Goal: Transaction & Acquisition: Book appointment/travel/reservation

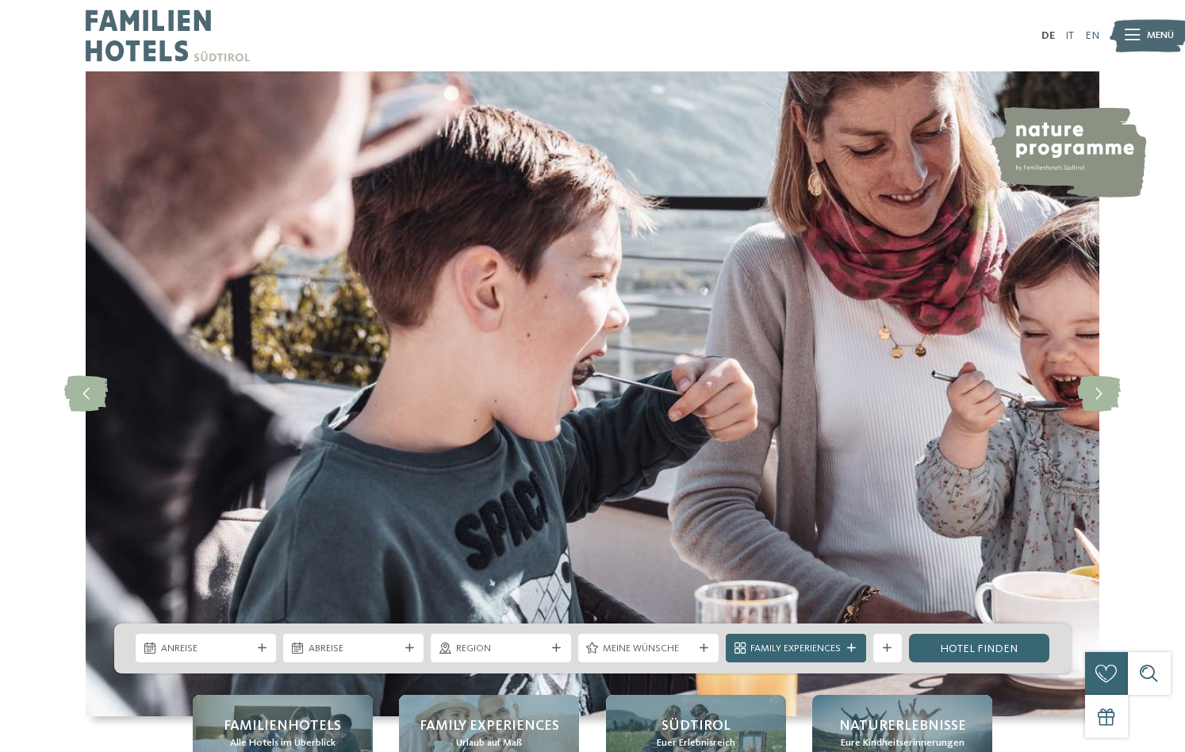
click at [1091, 36] on link "EN" at bounding box center [1092, 35] width 14 height 11
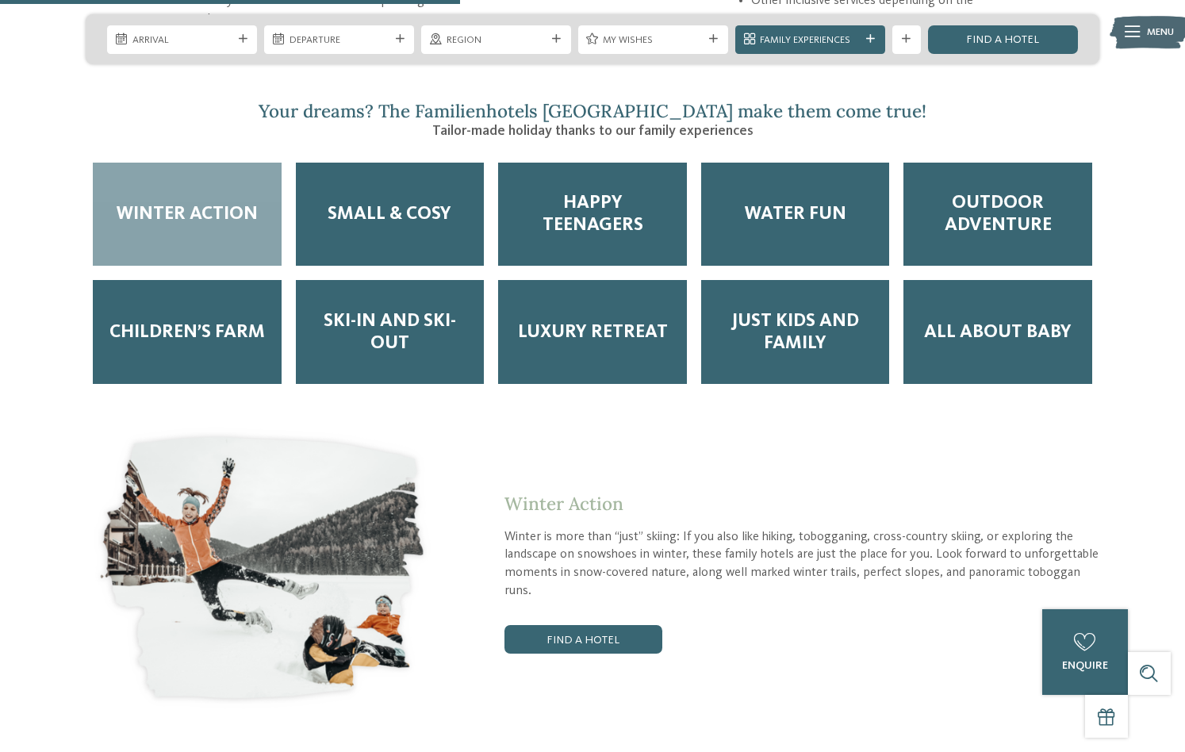
scroll to position [2505, 0]
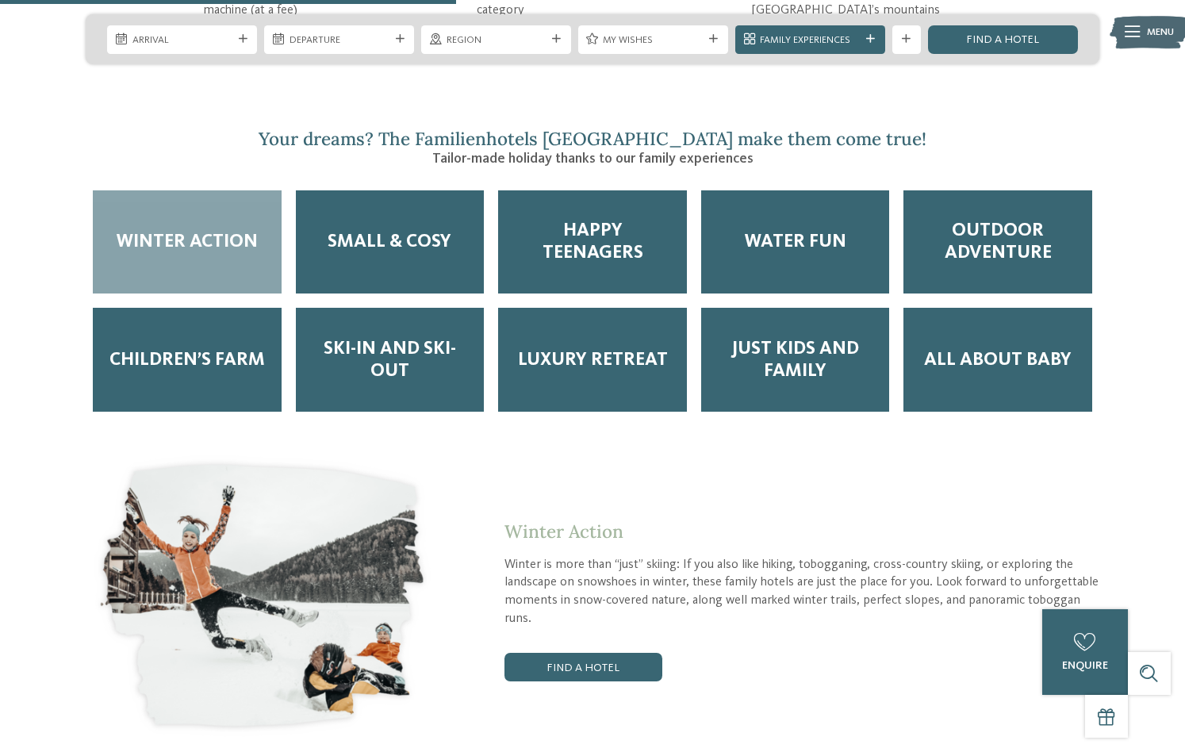
click at [783, 231] on span "Water Fun" at bounding box center [794, 242] width 101 height 22
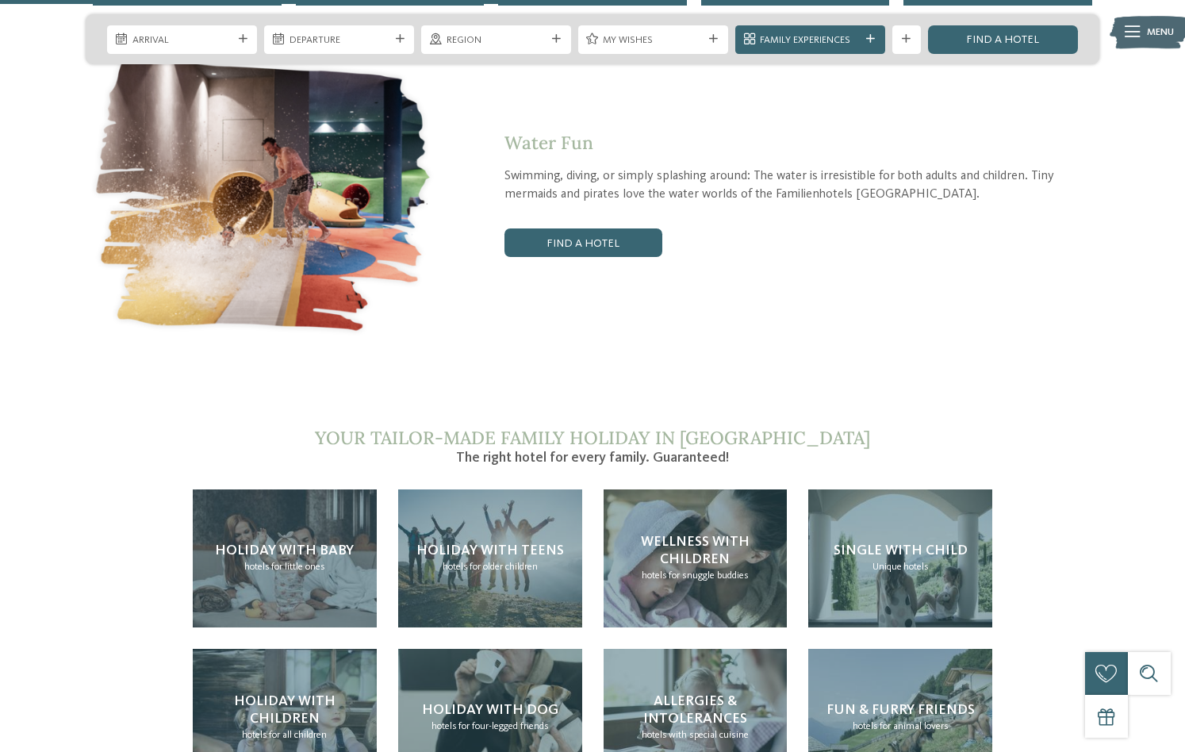
scroll to position [2909, 0]
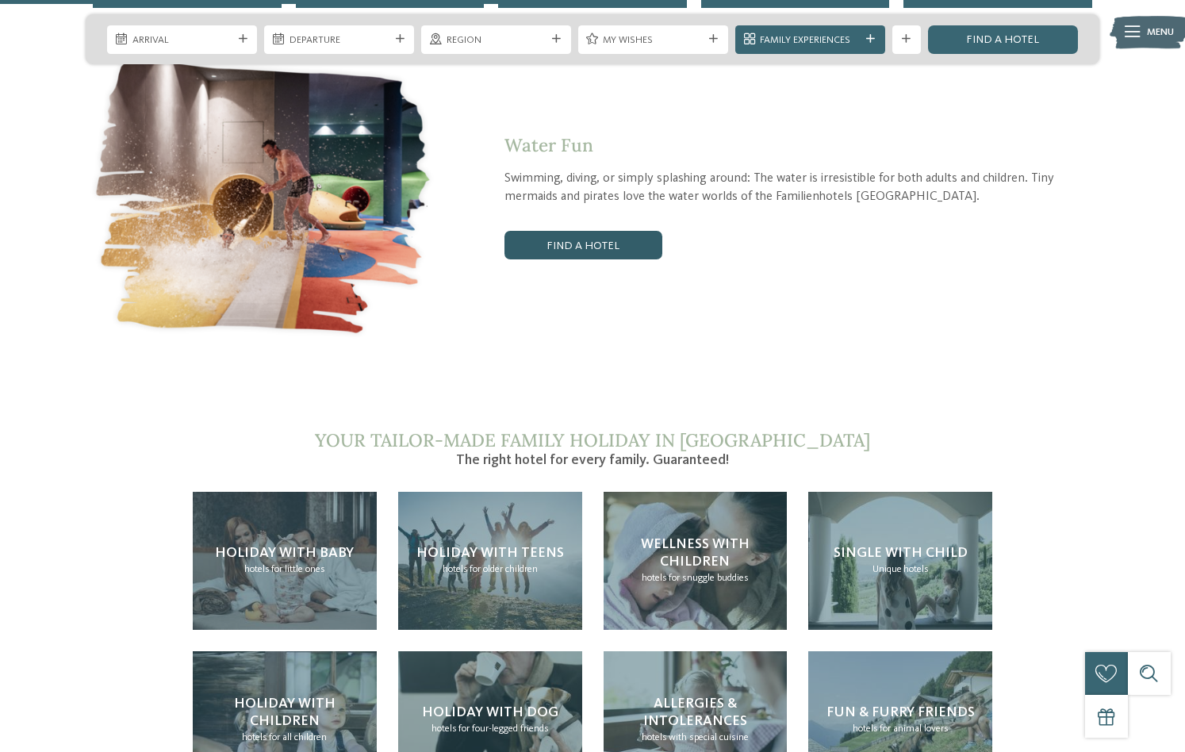
click at [621, 231] on link "Find a hotel" at bounding box center [582, 245] width 157 height 29
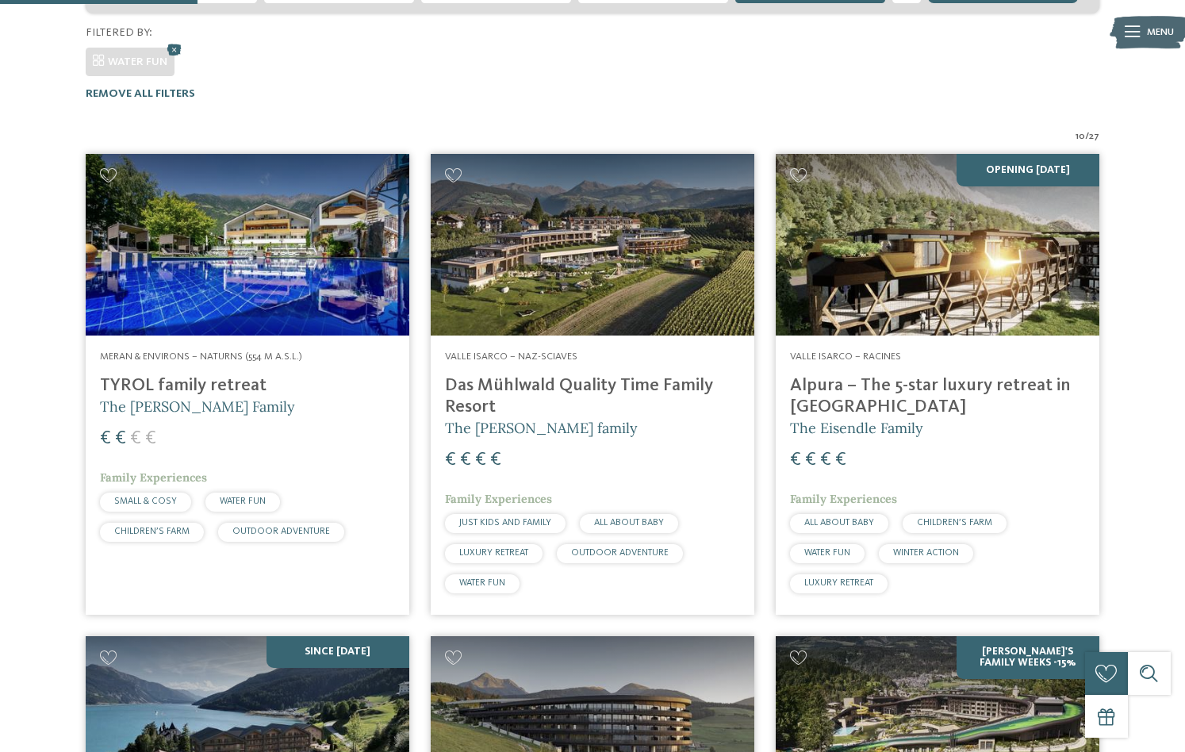
scroll to position [425, 0]
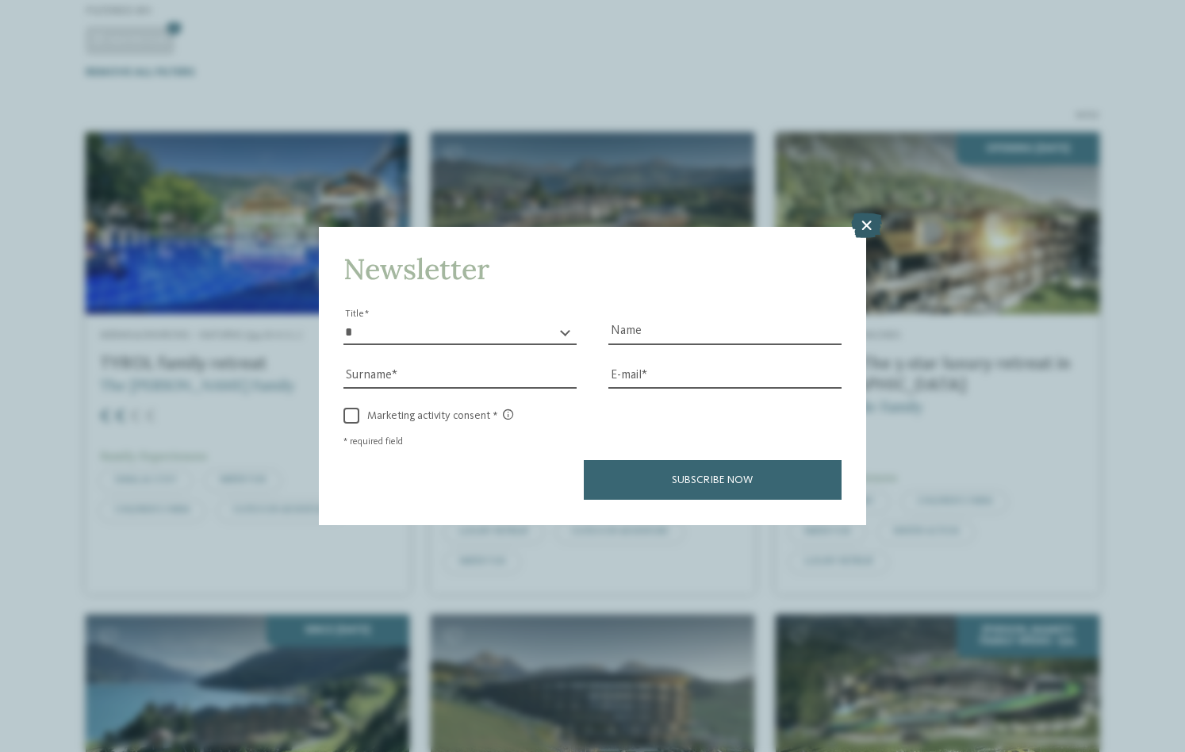
click at [867, 232] on icon at bounding box center [866, 225] width 31 height 25
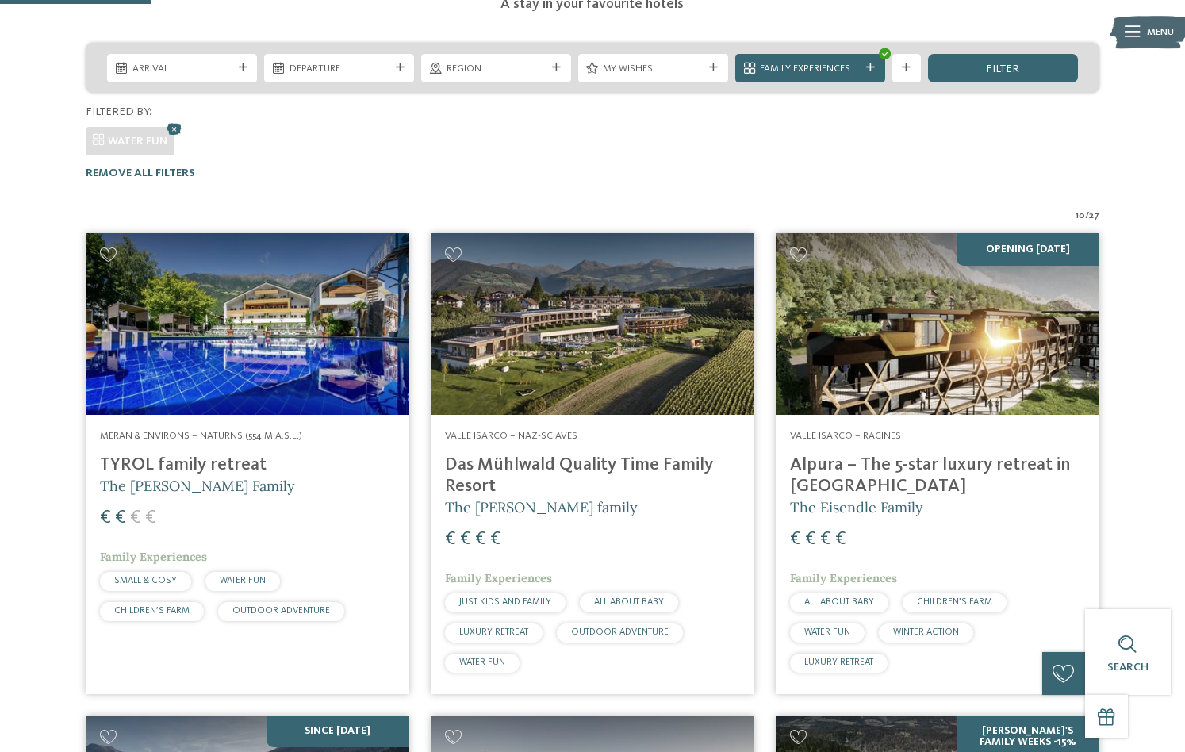
scroll to position [339, 0]
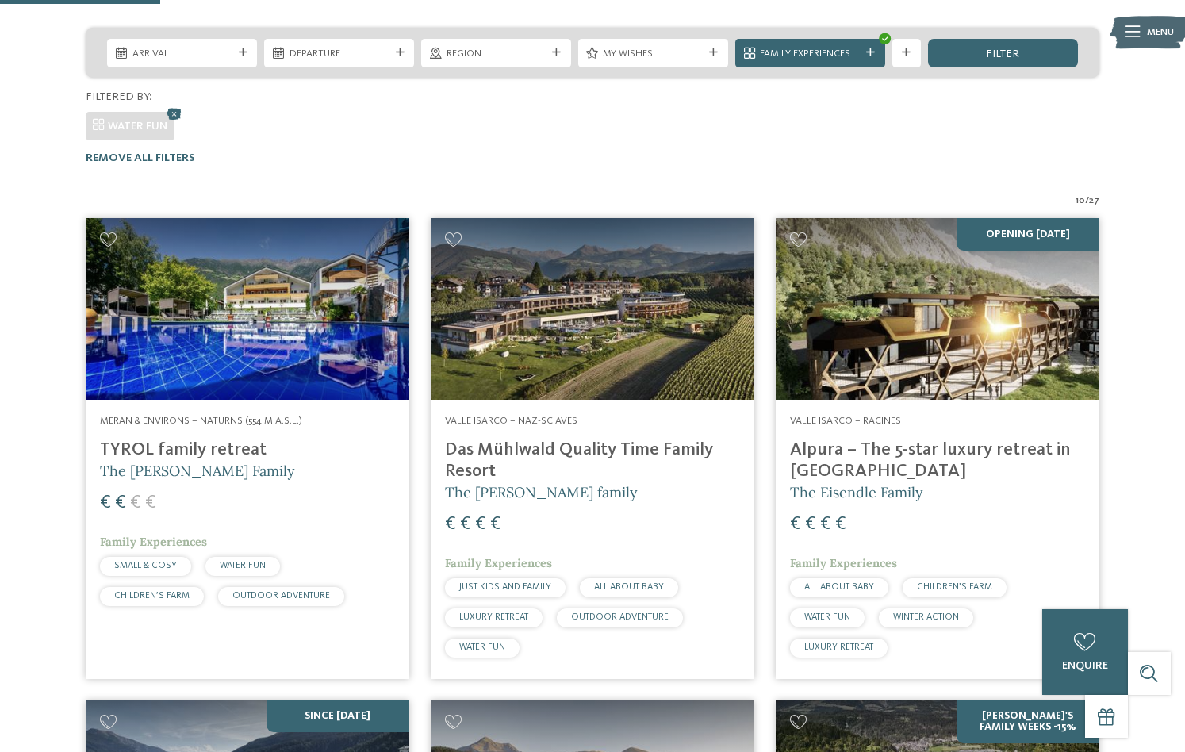
click at [631, 308] on img at bounding box center [592, 309] width 323 height 182
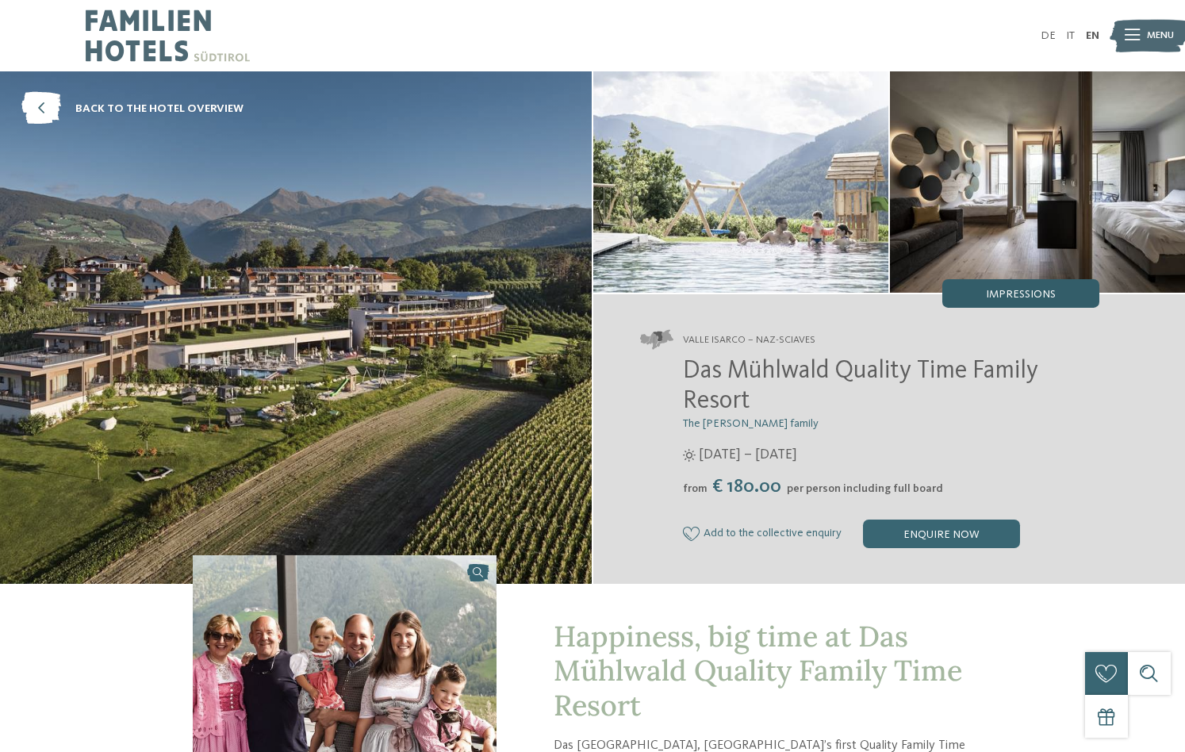
click at [1002, 285] on div "Impressions" at bounding box center [1020, 293] width 157 height 29
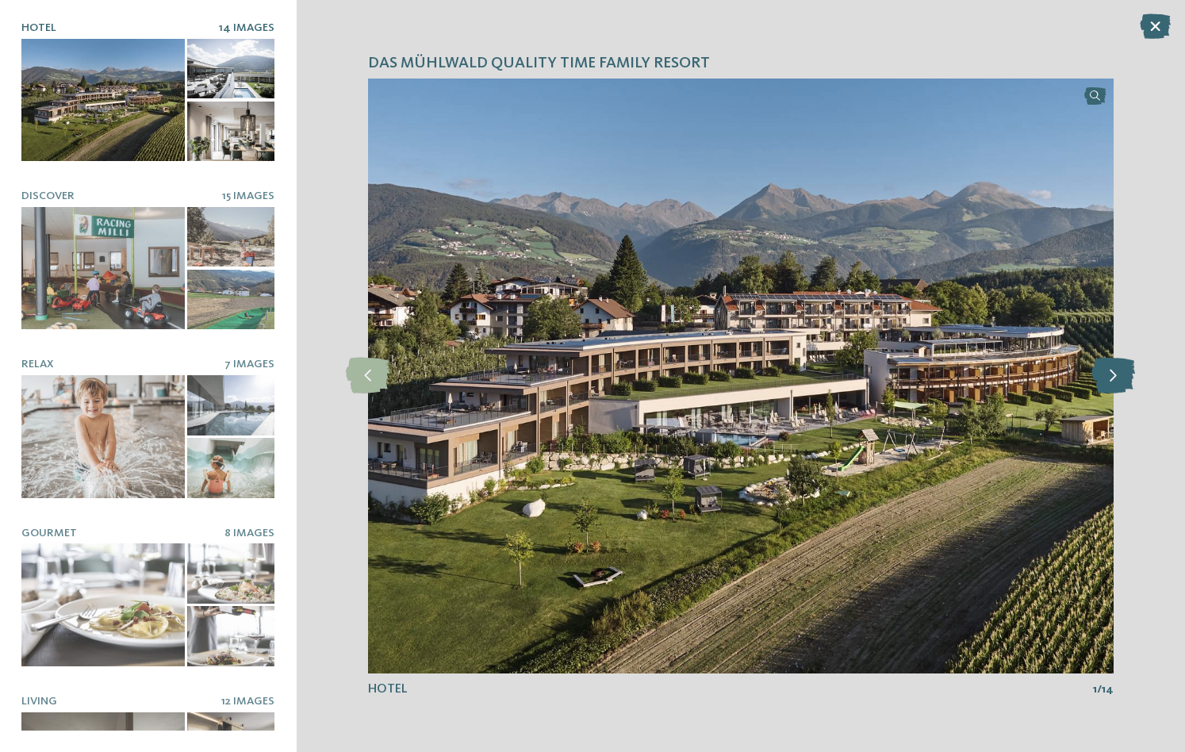
click at [1116, 379] on icon at bounding box center [1113, 376] width 44 height 36
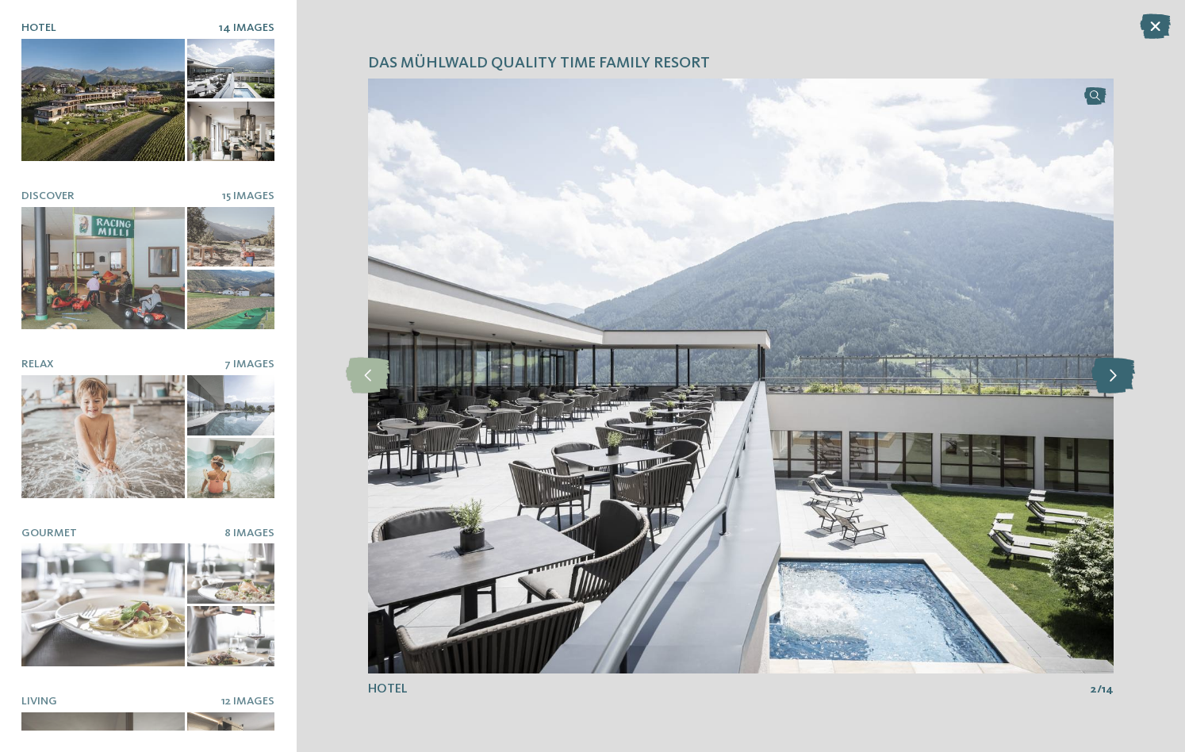
click at [1116, 379] on icon at bounding box center [1113, 376] width 44 height 36
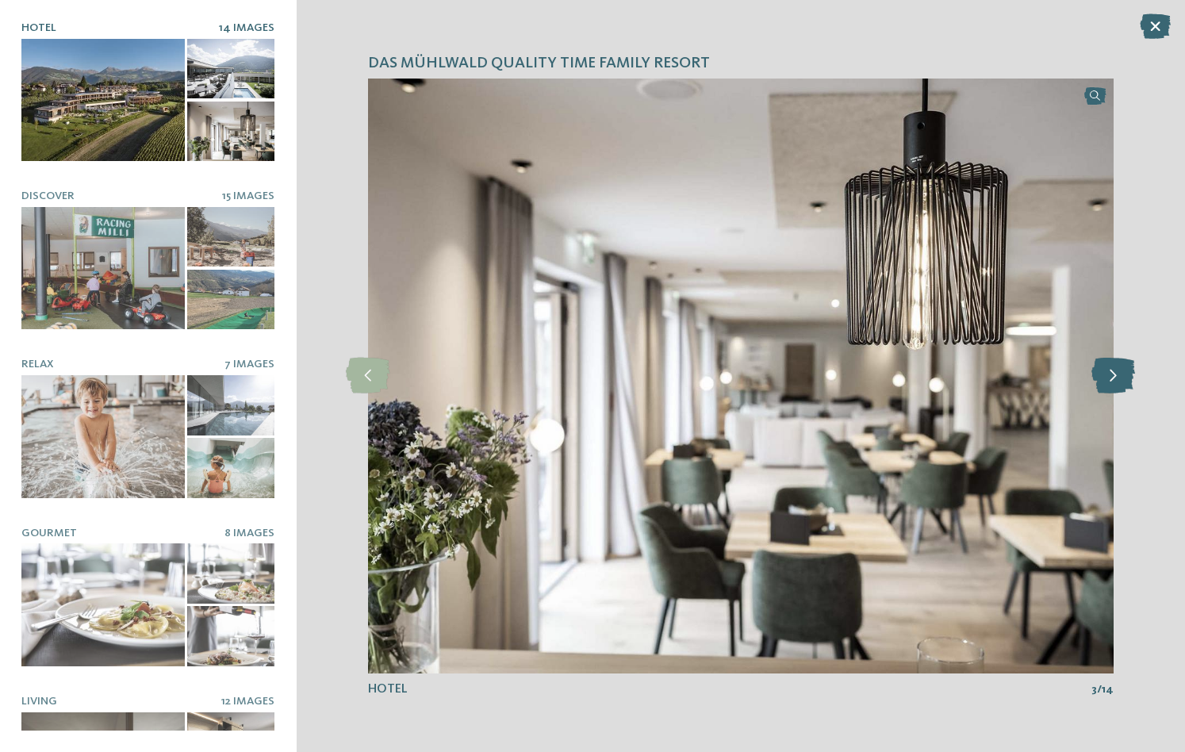
click at [1116, 379] on icon at bounding box center [1113, 376] width 44 height 36
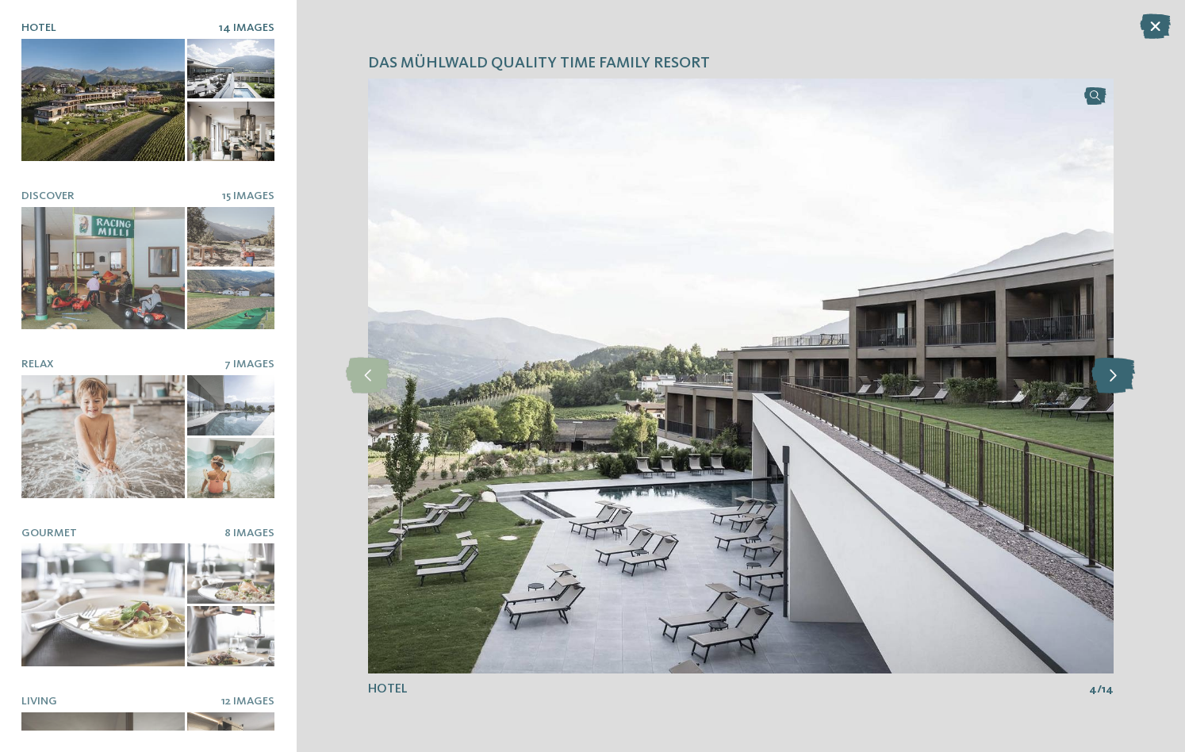
click at [1116, 379] on icon at bounding box center [1113, 376] width 44 height 36
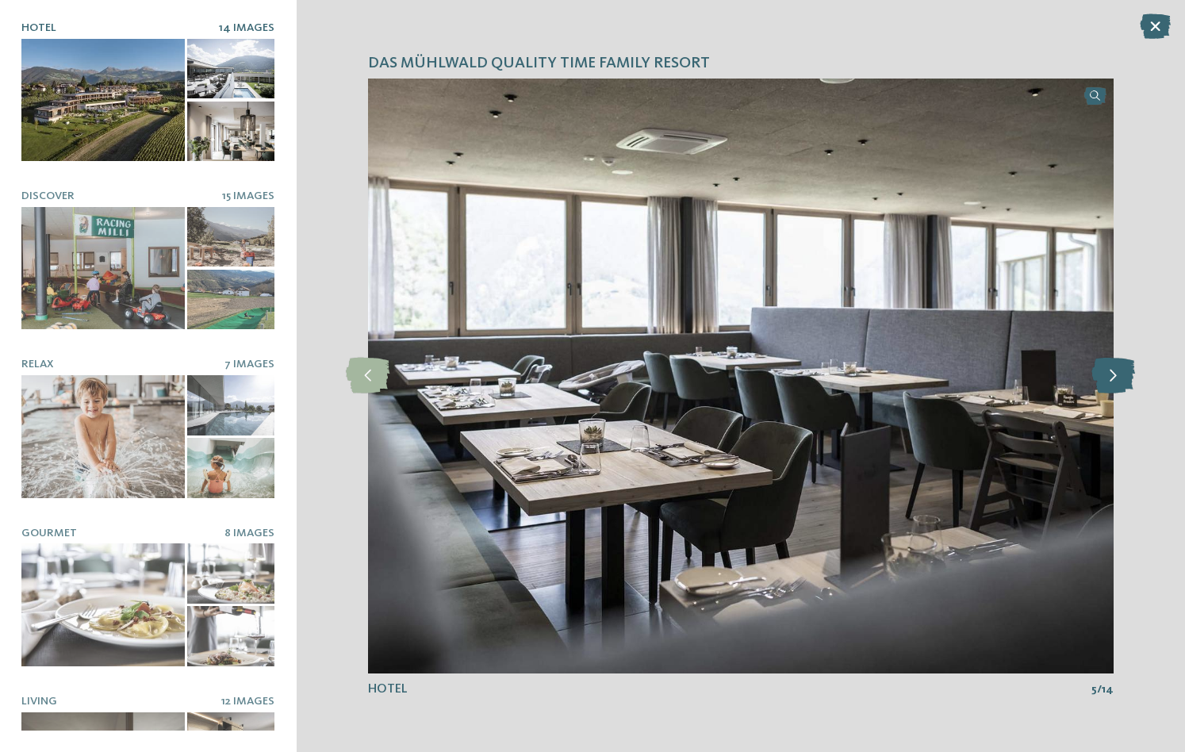
click at [1116, 379] on icon at bounding box center [1113, 376] width 44 height 36
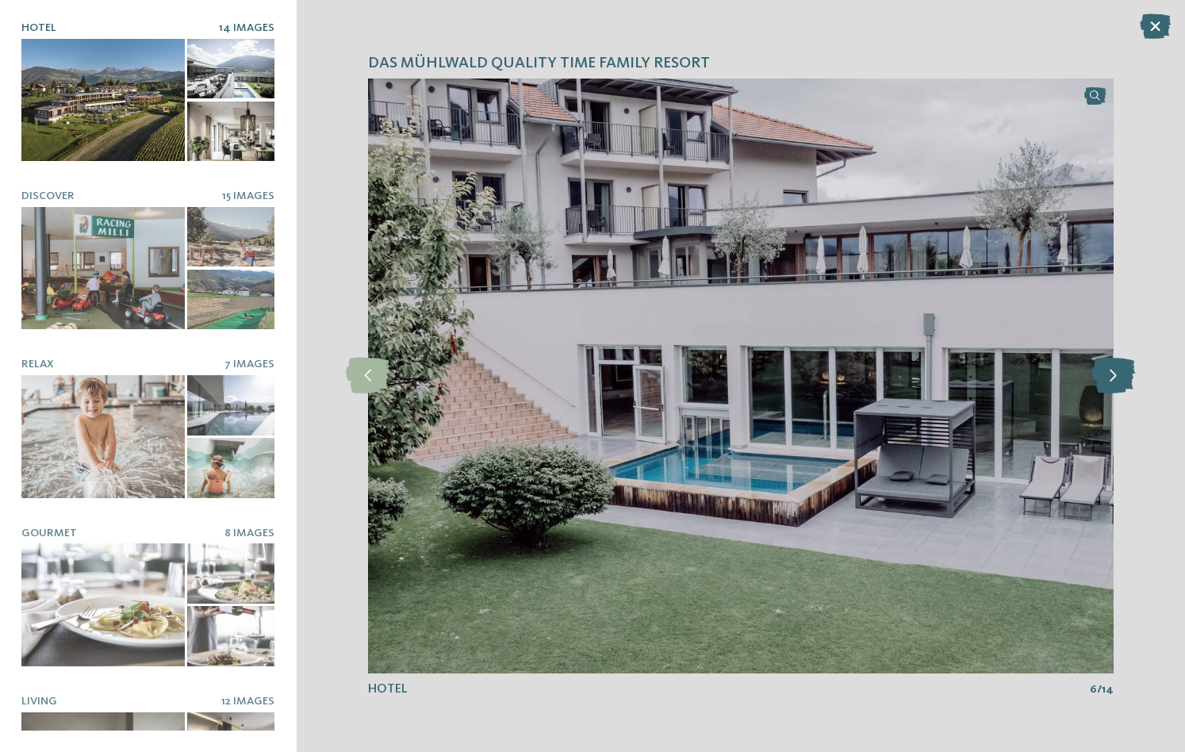
click at [1116, 379] on icon at bounding box center [1113, 376] width 44 height 36
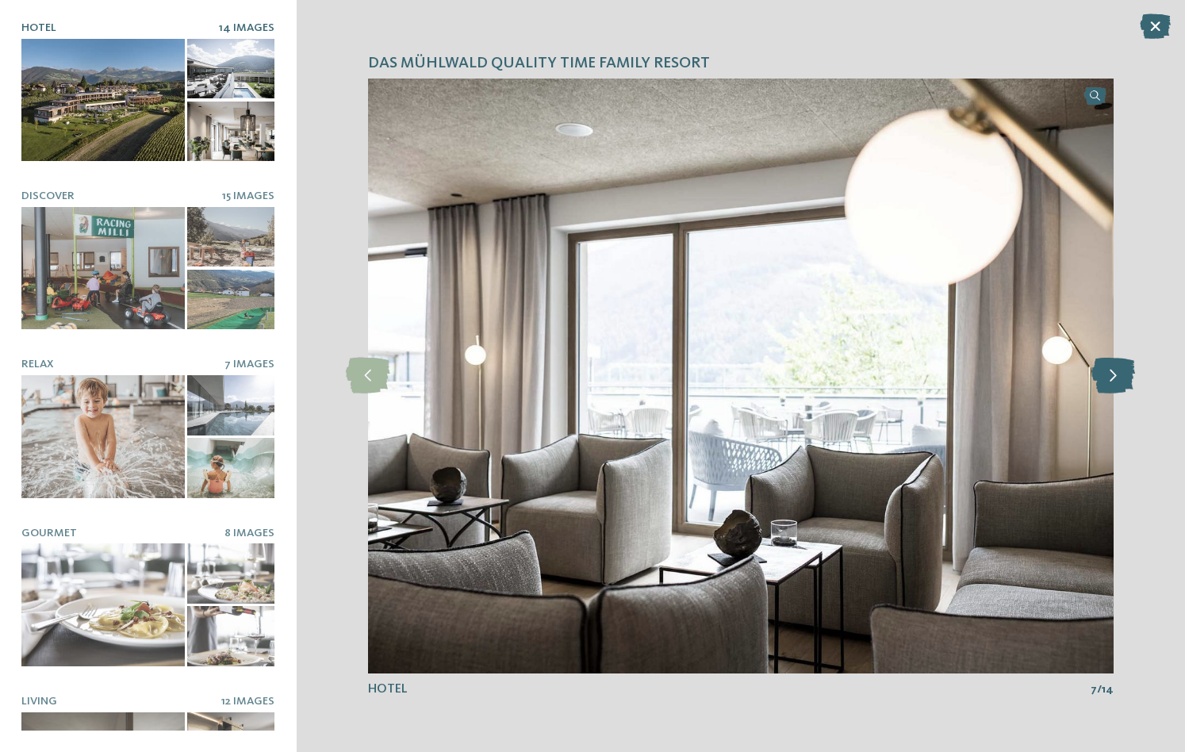
click at [1116, 379] on icon at bounding box center [1113, 376] width 44 height 36
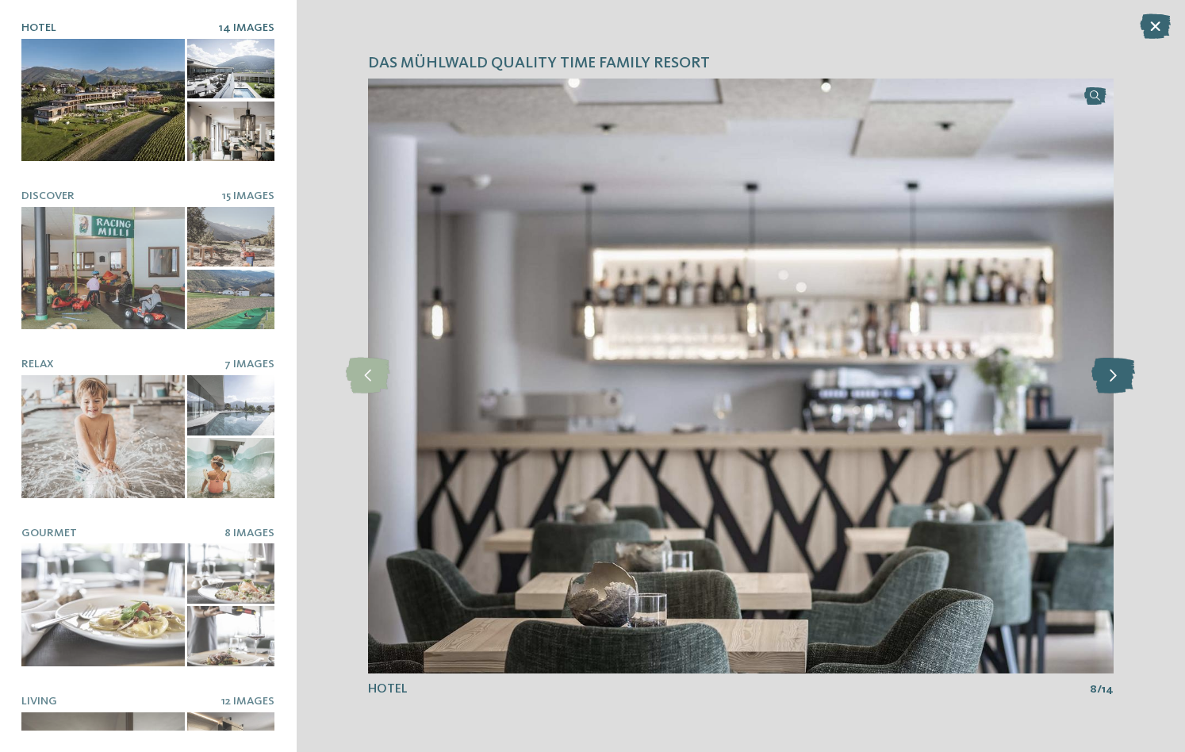
click at [1116, 379] on icon at bounding box center [1113, 376] width 44 height 36
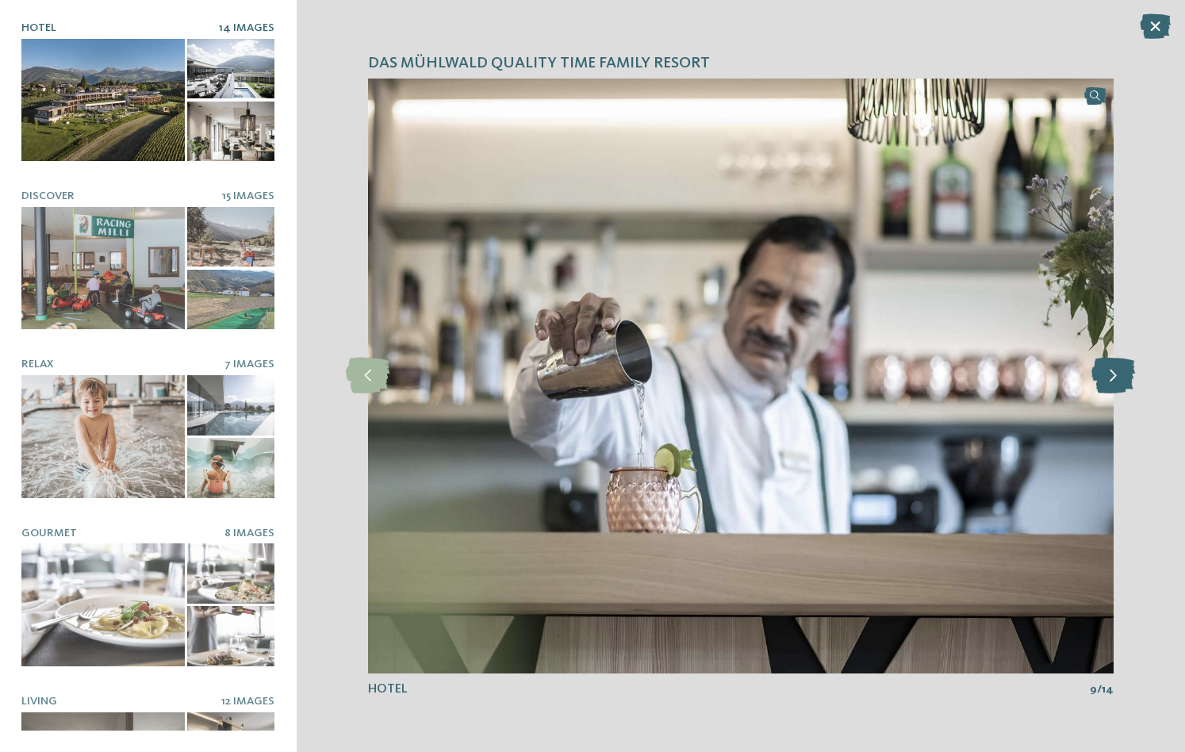
click at [1116, 379] on icon at bounding box center [1113, 376] width 44 height 36
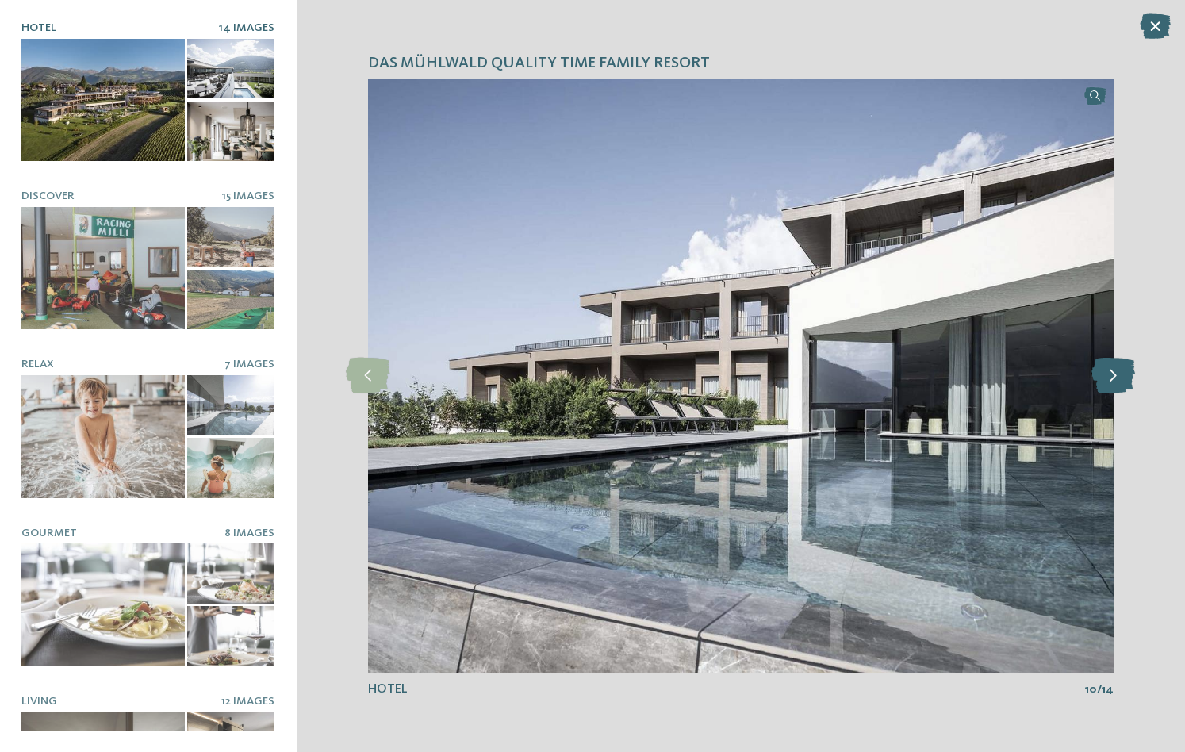
click at [1116, 379] on icon at bounding box center [1113, 376] width 44 height 36
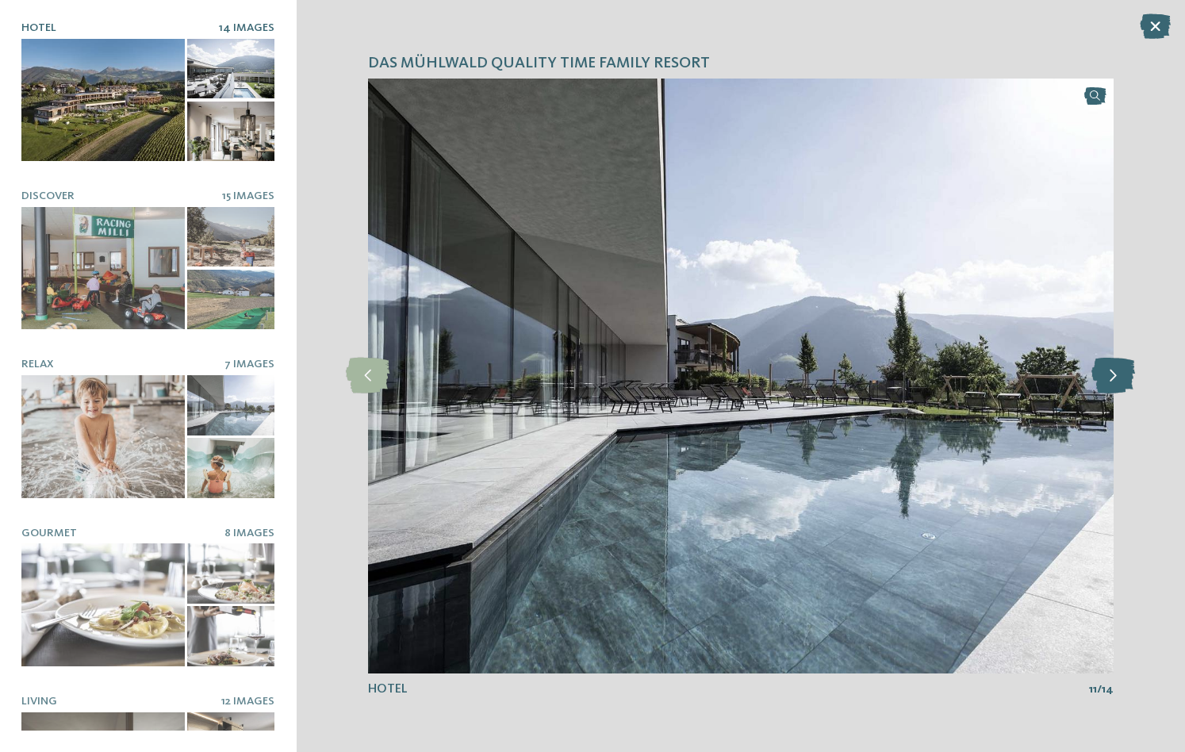
click at [1116, 379] on icon at bounding box center [1113, 376] width 44 height 36
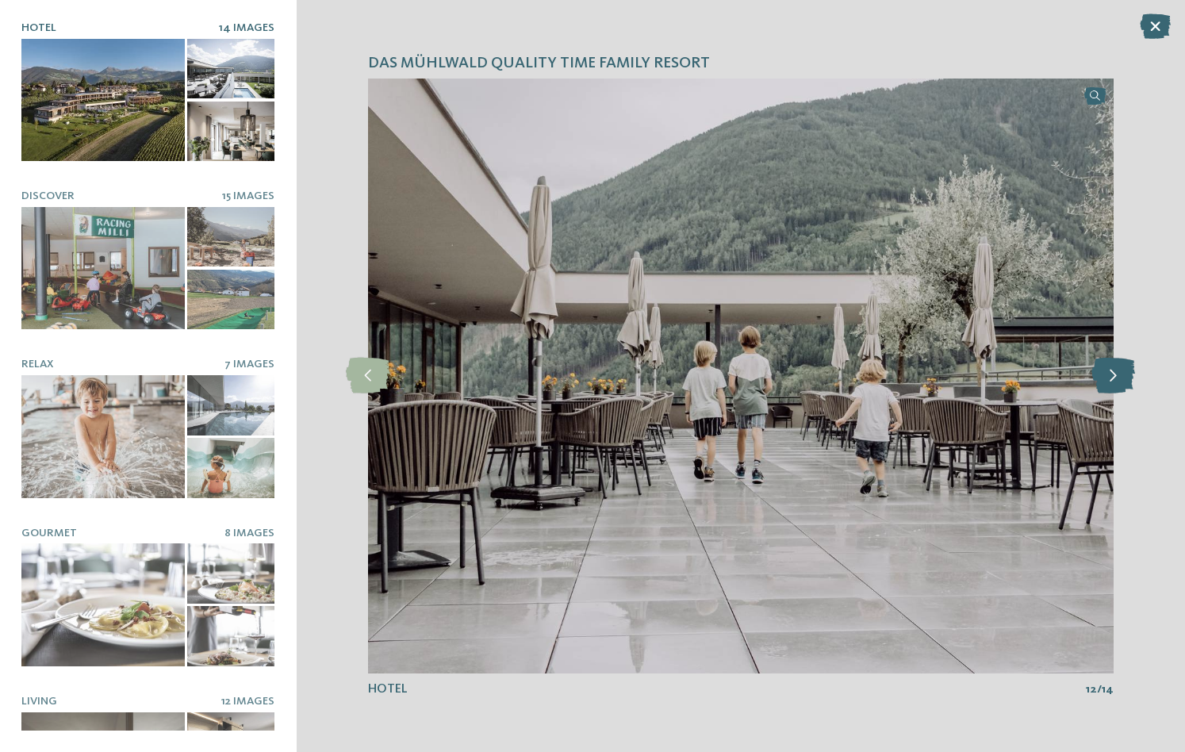
click at [1116, 379] on icon at bounding box center [1113, 376] width 44 height 36
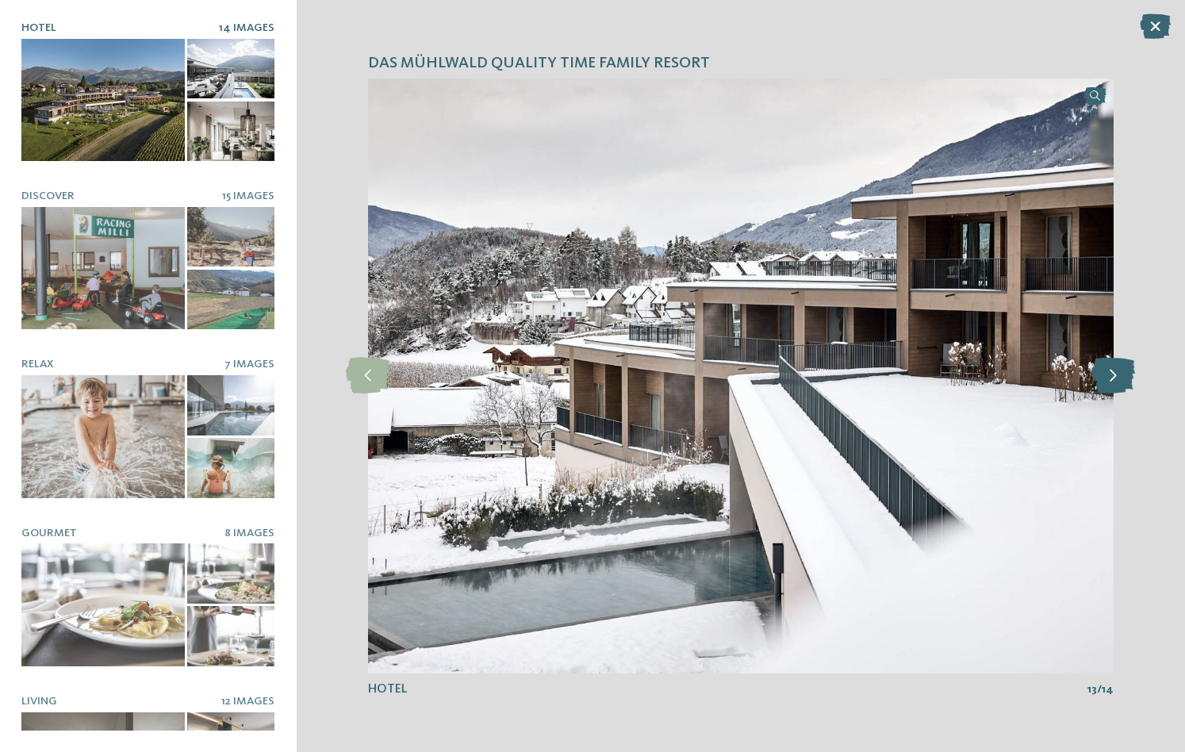
click at [1116, 379] on icon at bounding box center [1113, 376] width 44 height 36
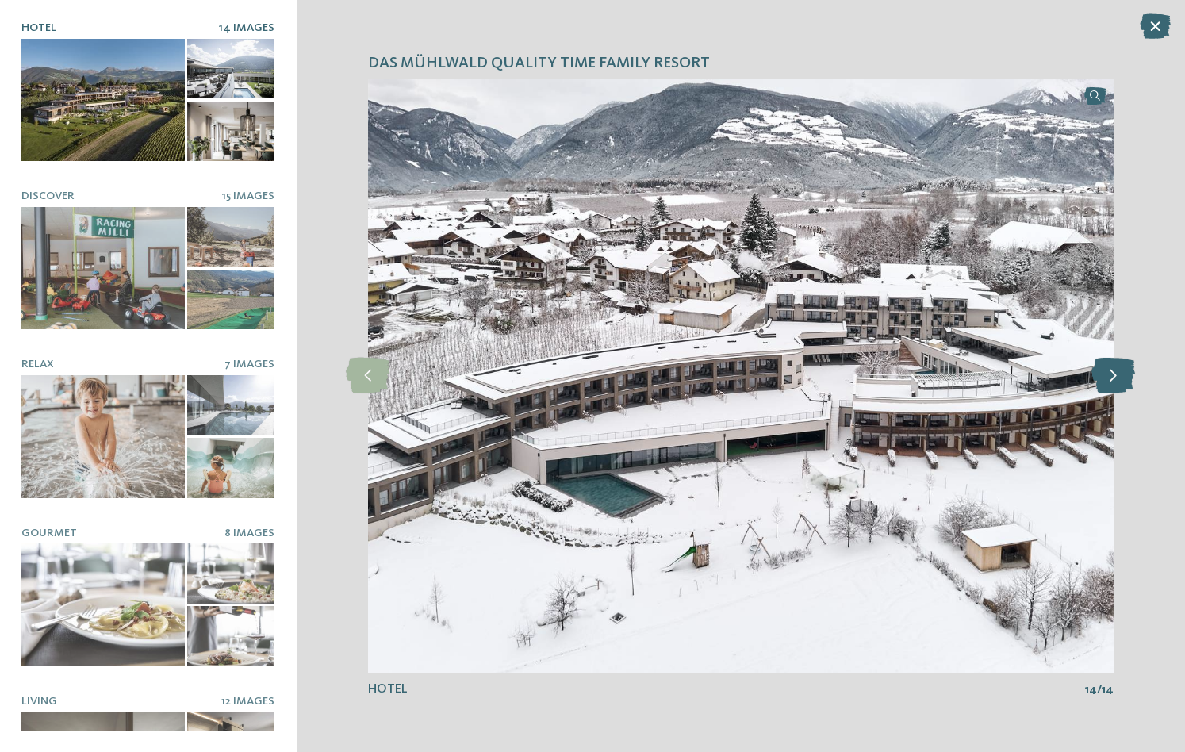
click at [1116, 379] on icon at bounding box center [1113, 376] width 44 height 36
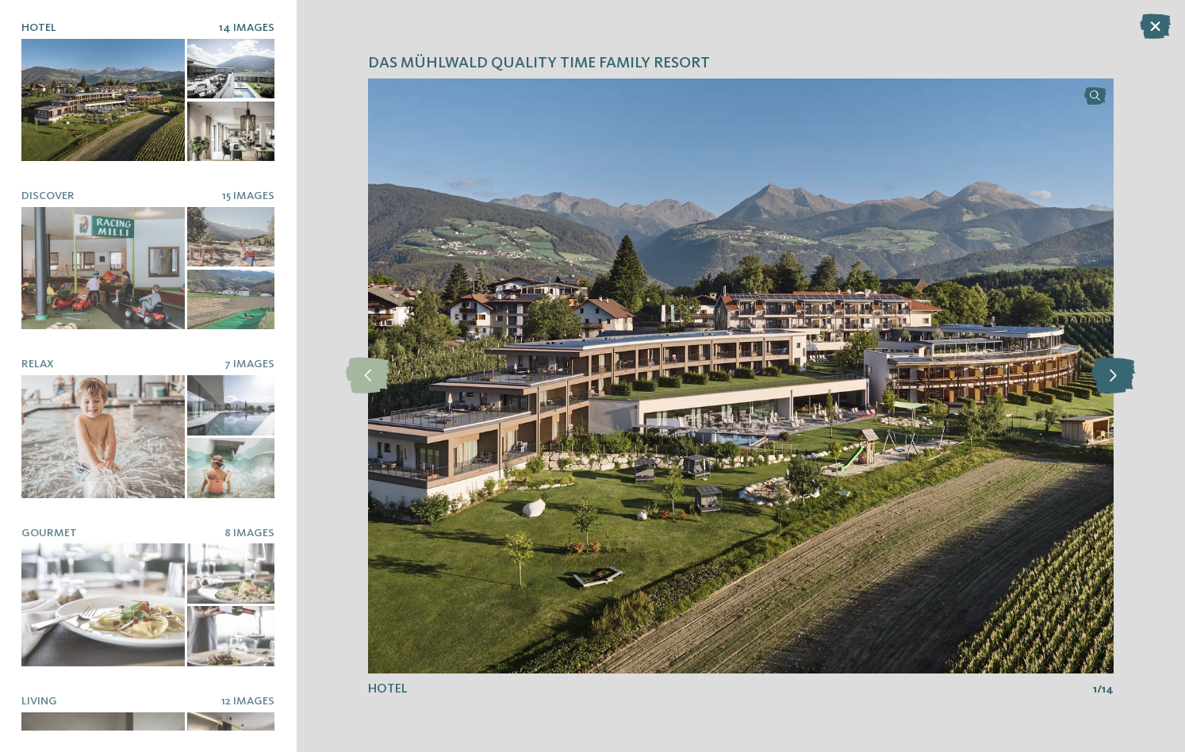
click at [1116, 379] on icon at bounding box center [1113, 376] width 44 height 36
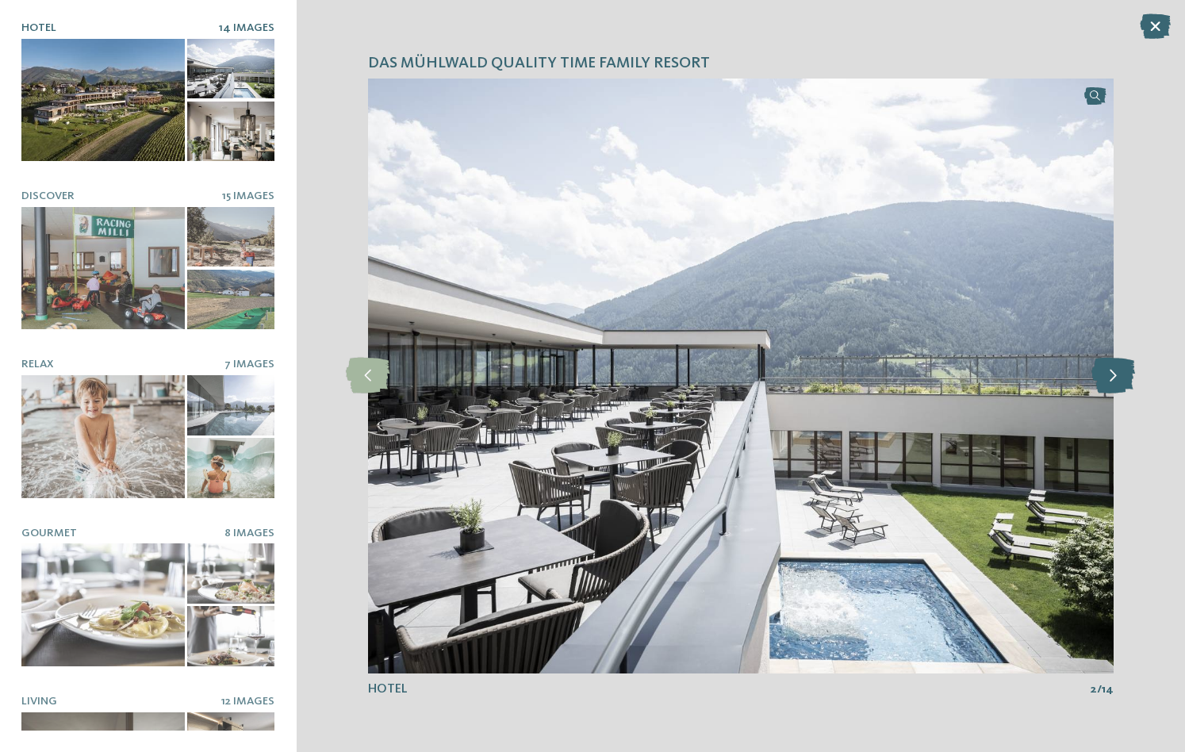
click at [1116, 379] on icon at bounding box center [1113, 376] width 44 height 36
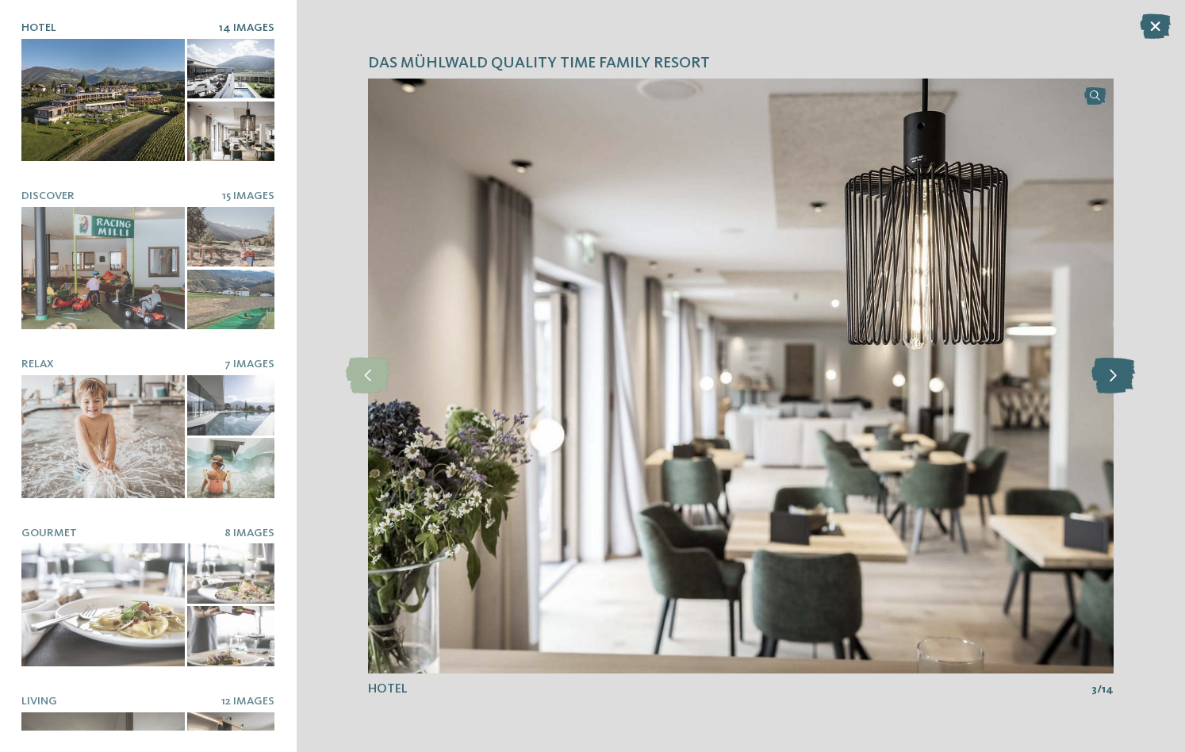
click at [1116, 379] on icon at bounding box center [1113, 376] width 44 height 36
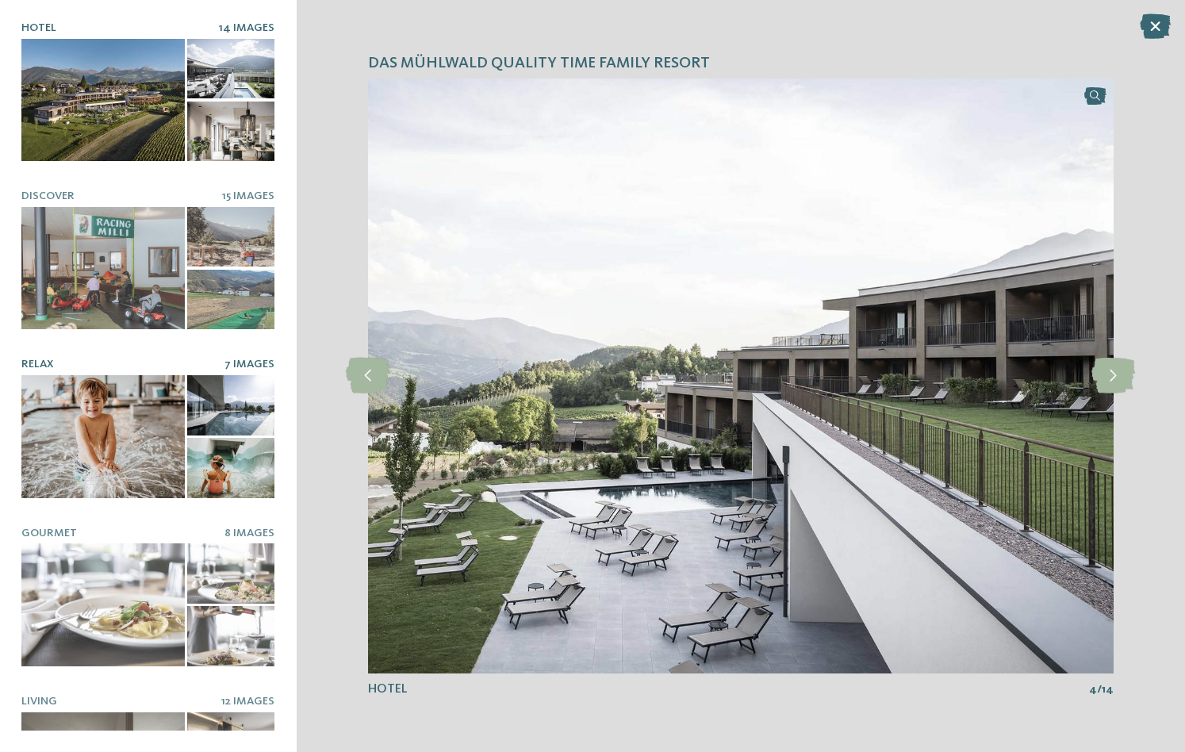
click at [212, 467] on div at bounding box center [230, 467] width 87 height 59
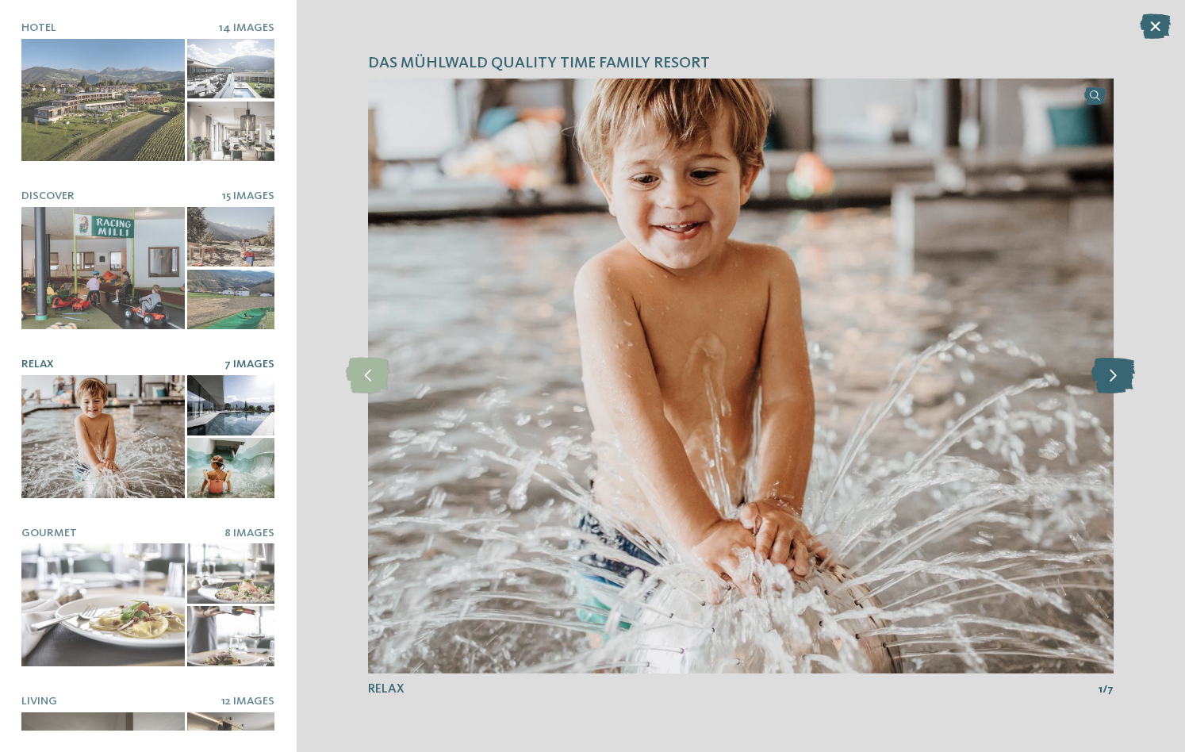
click at [1114, 376] on icon at bounding box center [1113, 376] width 44 height 36
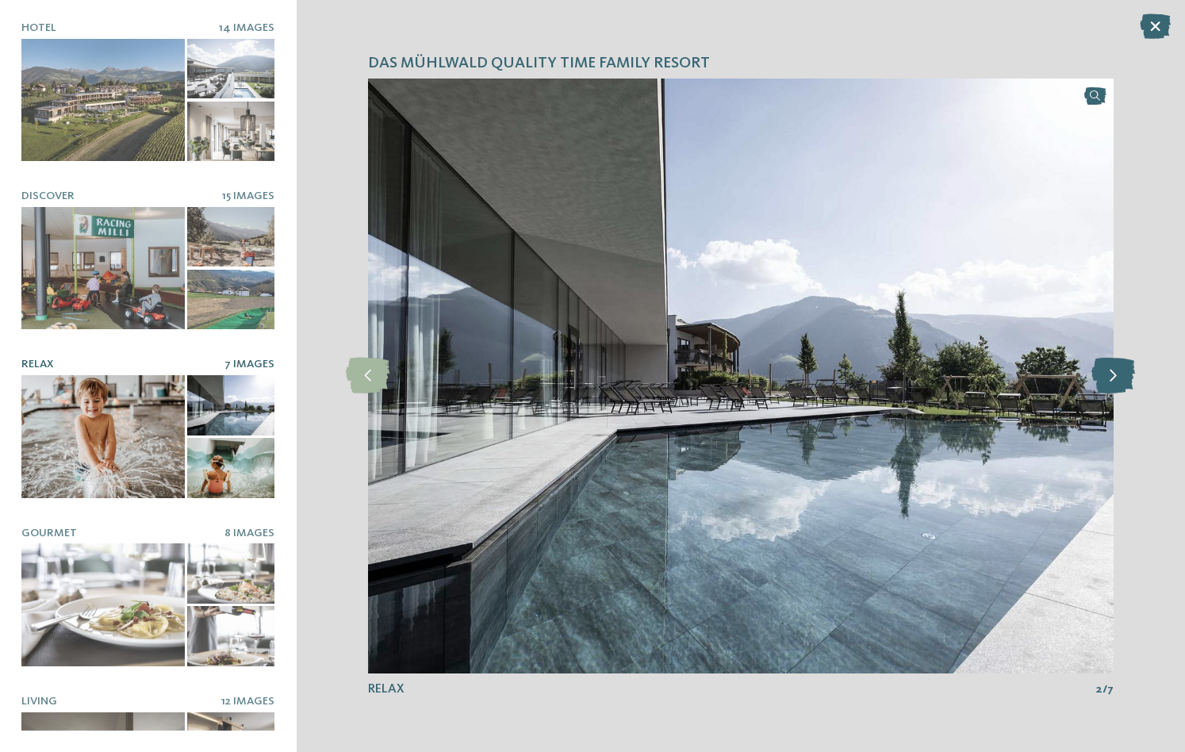
click at [1114, 376] on icon at bounding box center [1113, 376] width 44 height 36
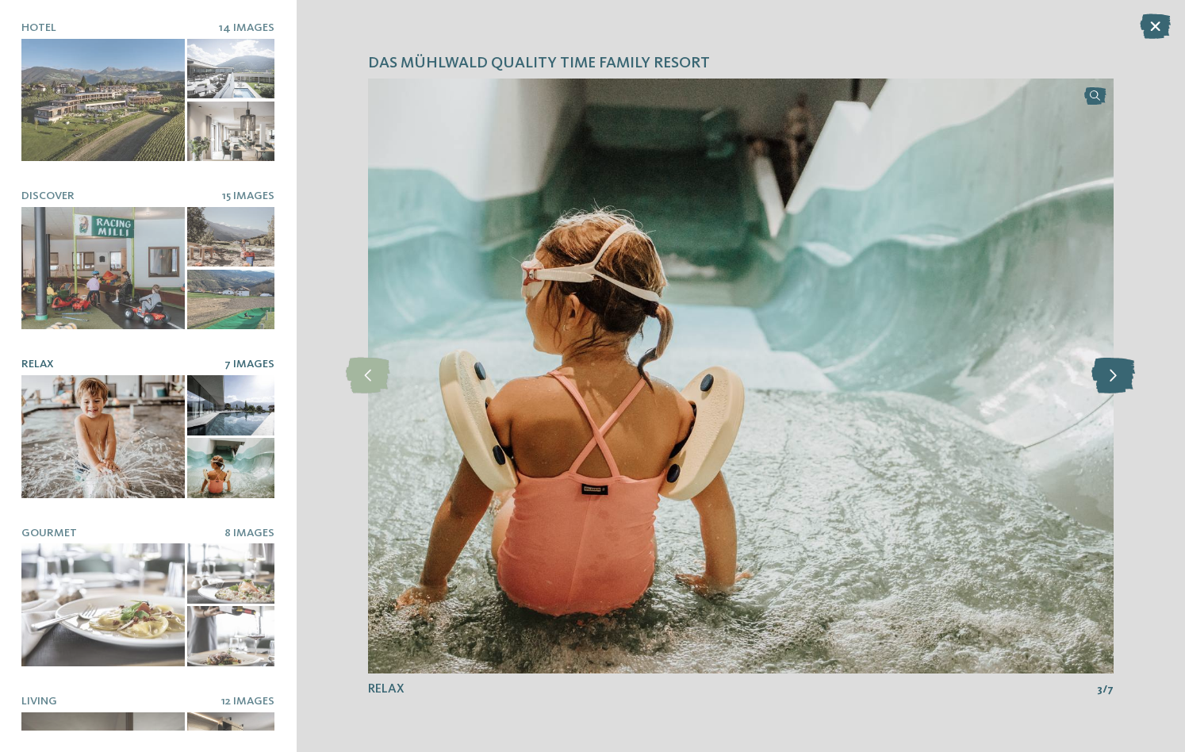
click at [1114, 376] on icon at bounding box center [1113, 376] width 44 height 36
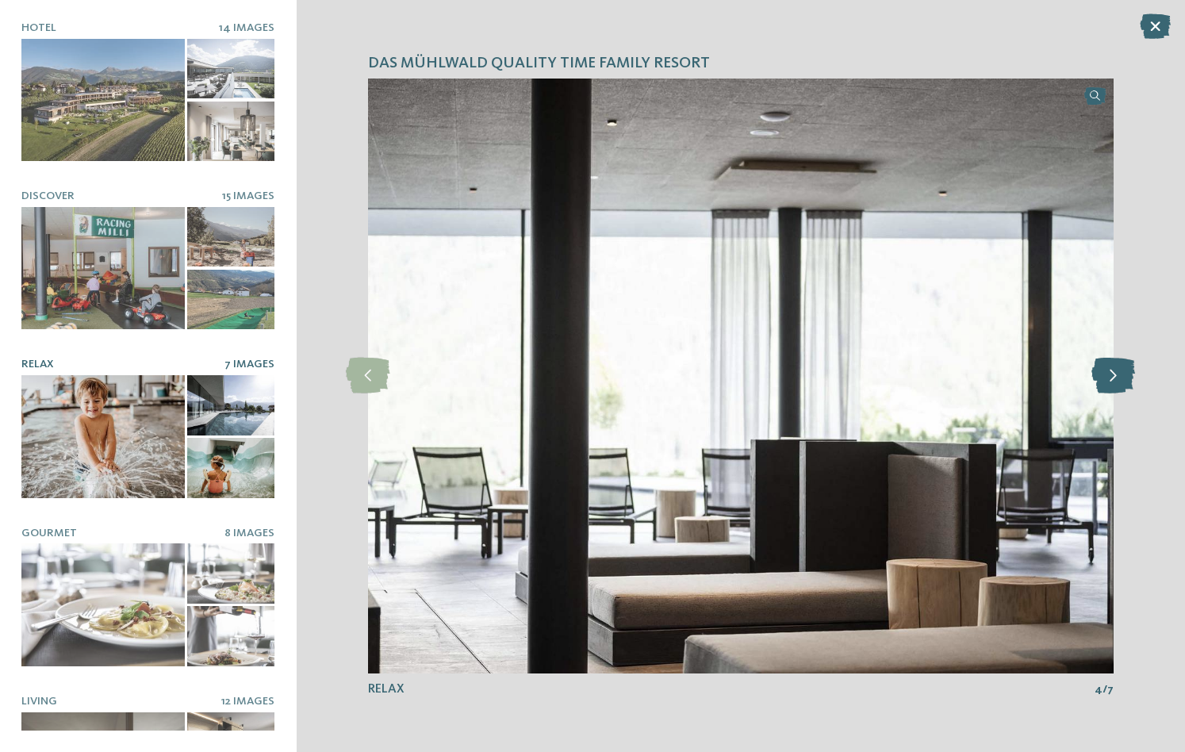
click at [1114, 376] on icon at bounding box center [1113, 376] width 44 height 36
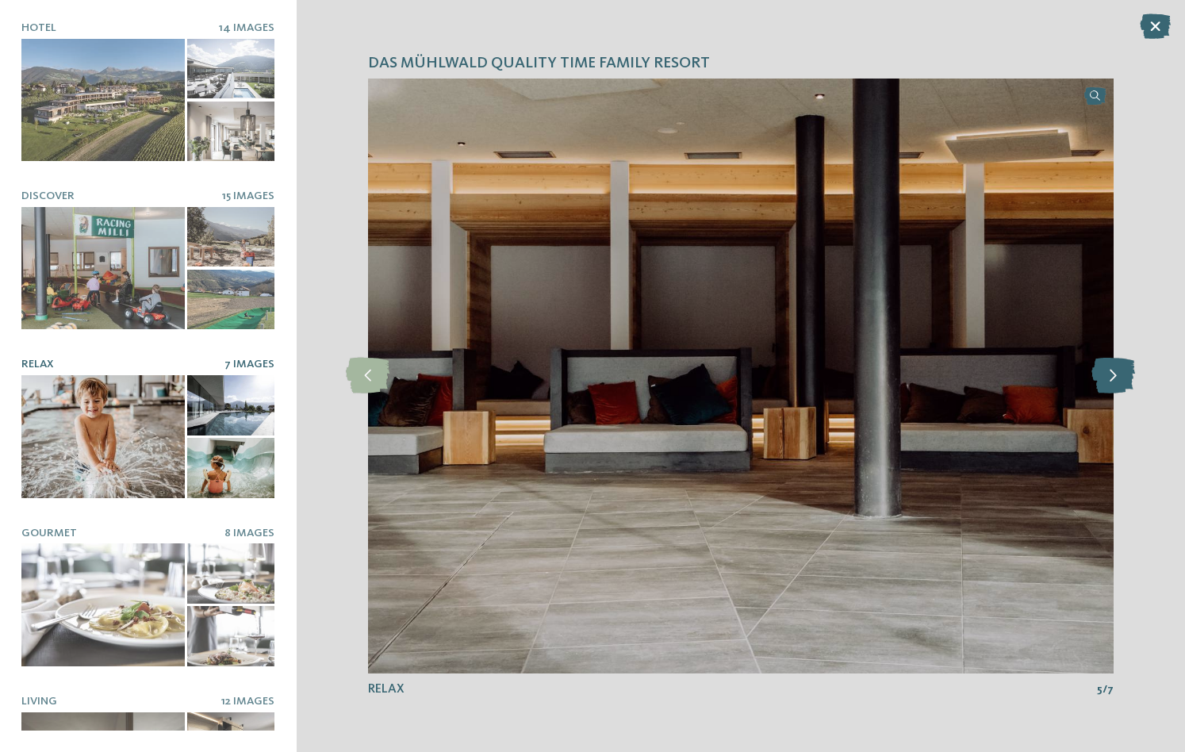
click at [1114, 376] on icon at bounding box center [1113, 376] width 44 height 36
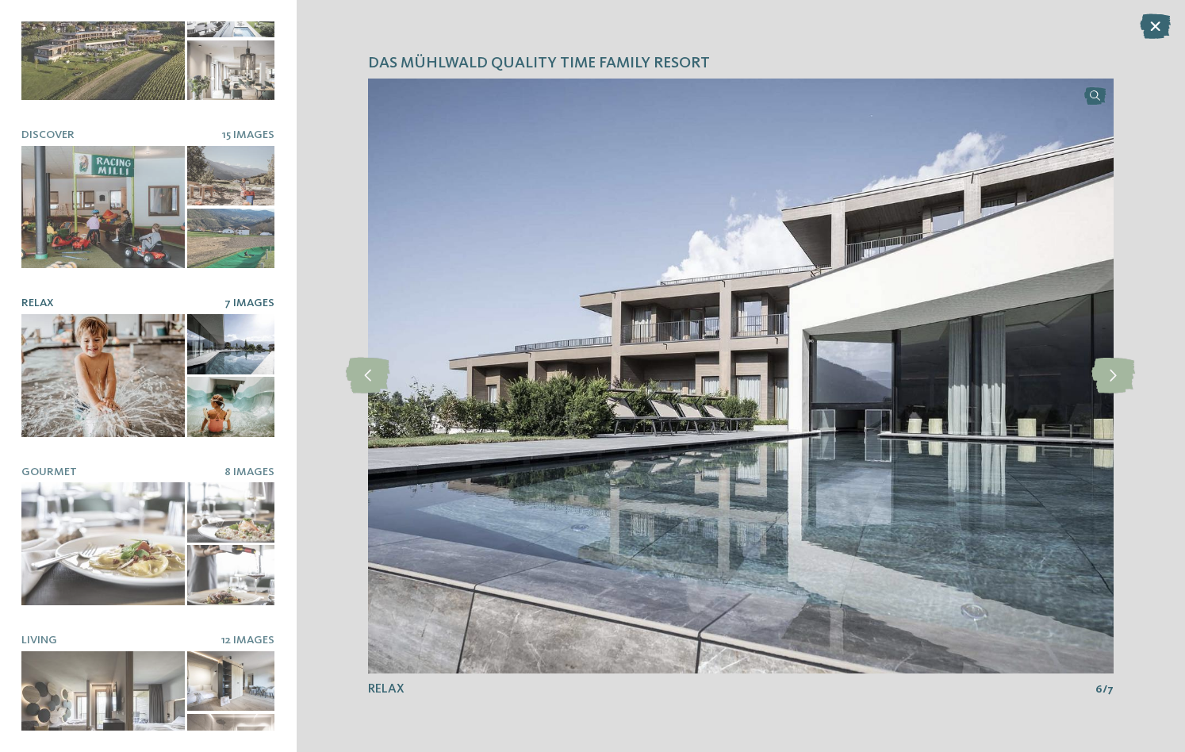
scroll to position [104, 0]
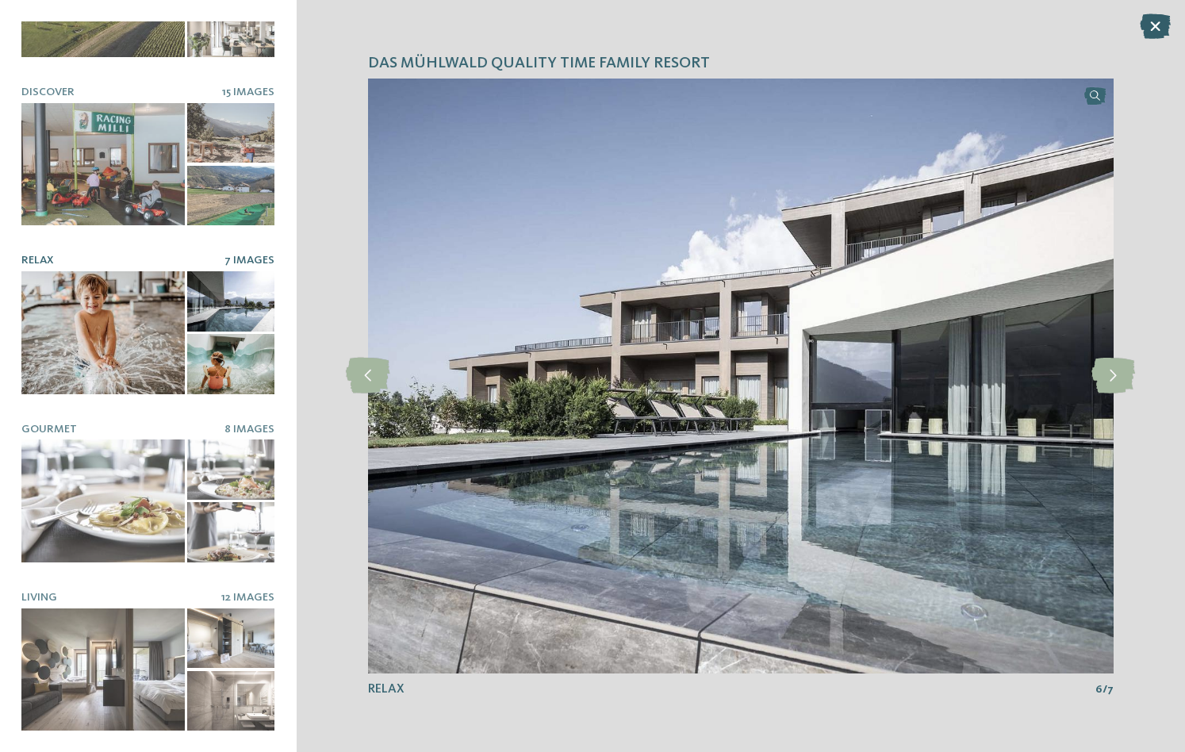
click at [1148, 25] on icon at bounding box center [1154, 25] width 31 height 25
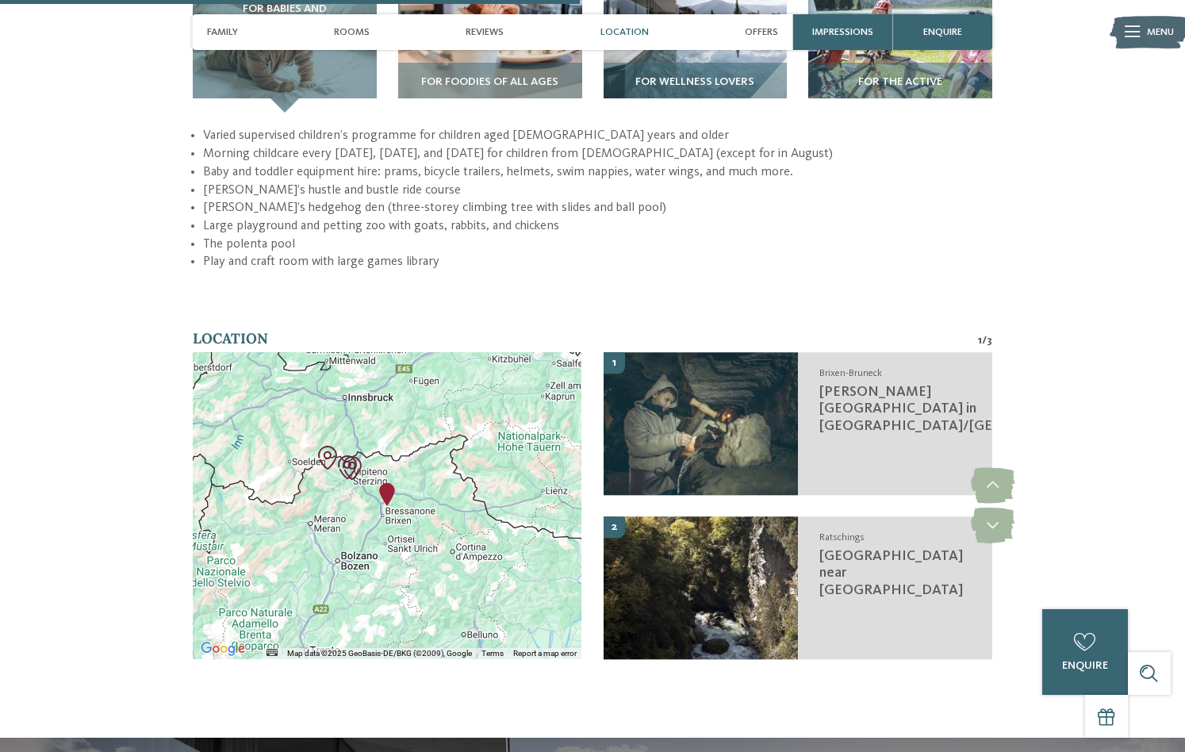
scroll to position [2432, 0]
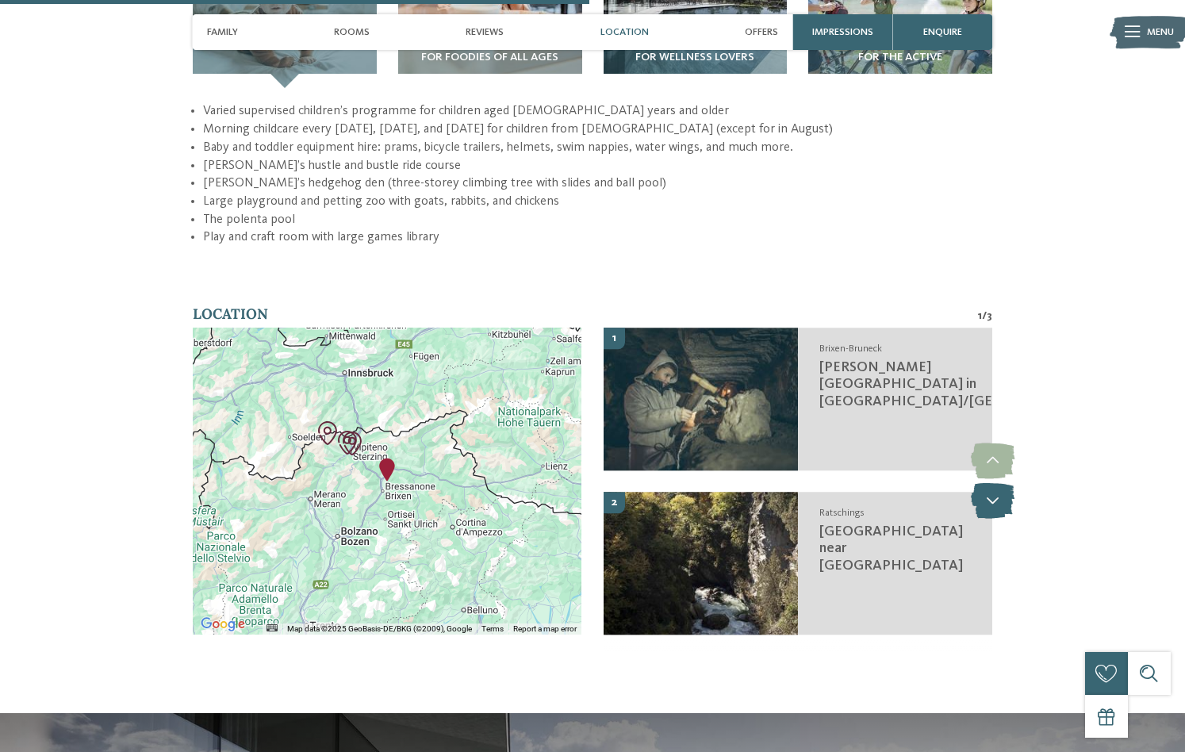
click at [997, 483] on icon at bounding box center [992, 501] width 44 height 36
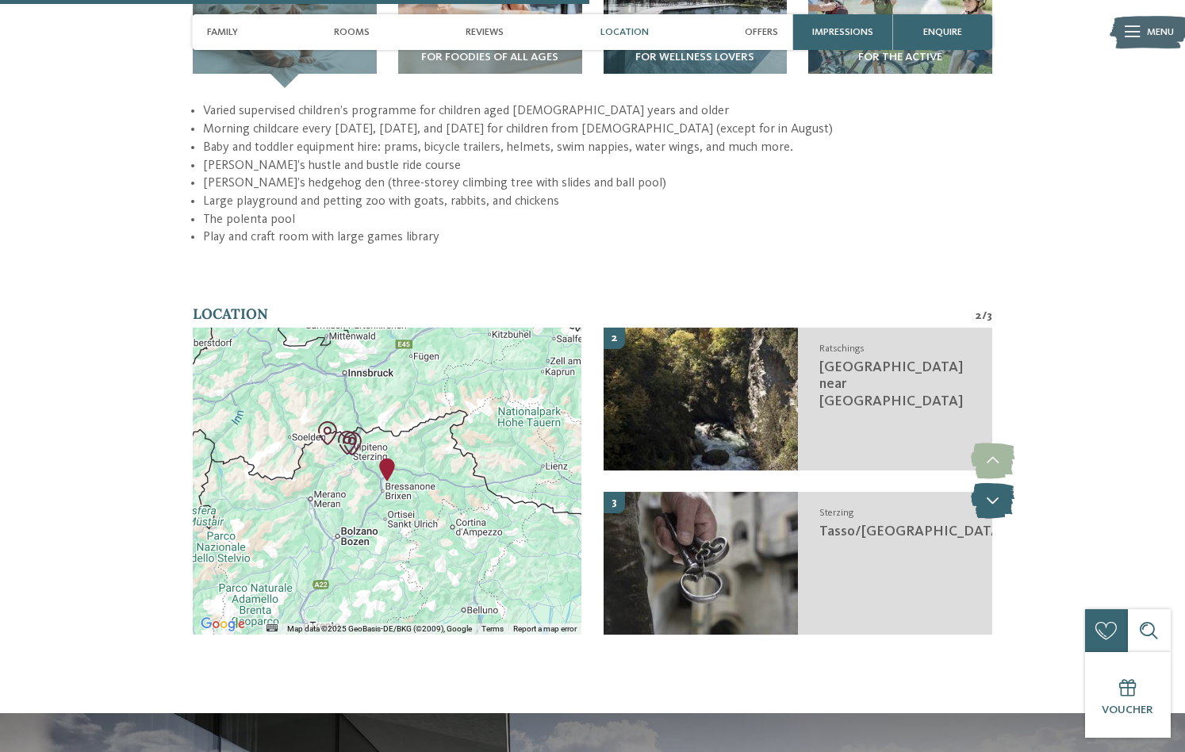
click at [997, 483] on icon at bounding box center [992, 501] width 44 height 36
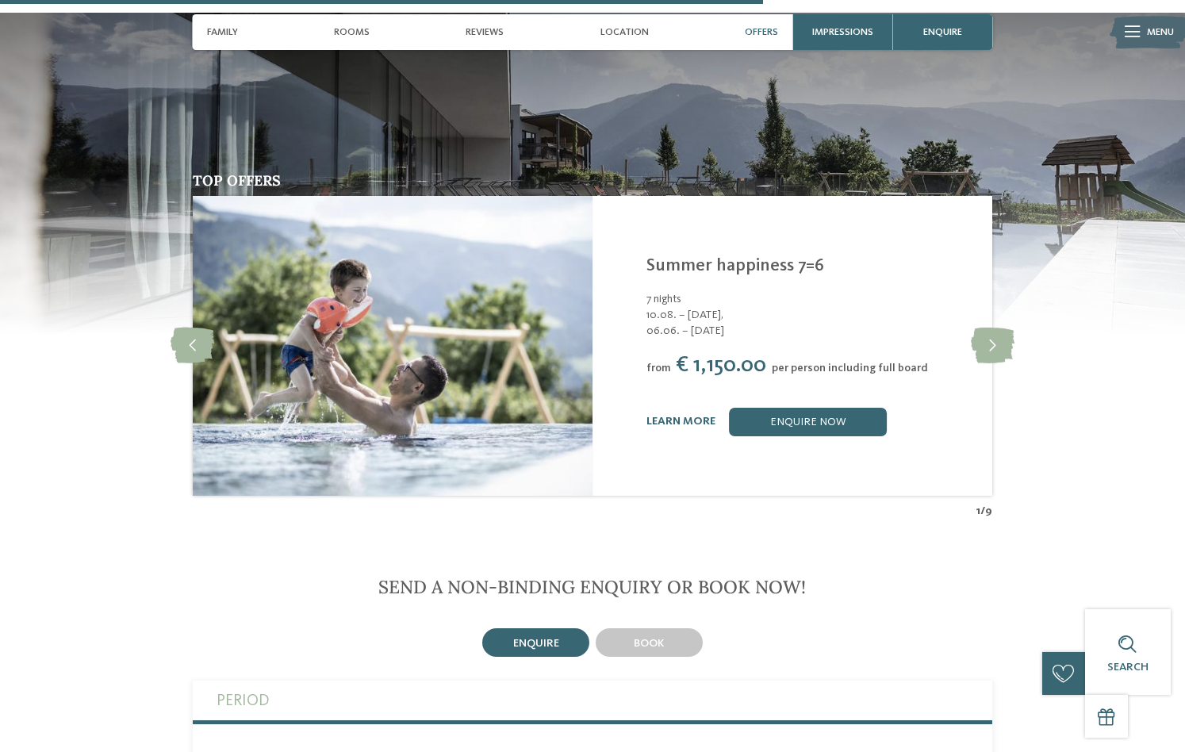
scroll to position [3123, 0]
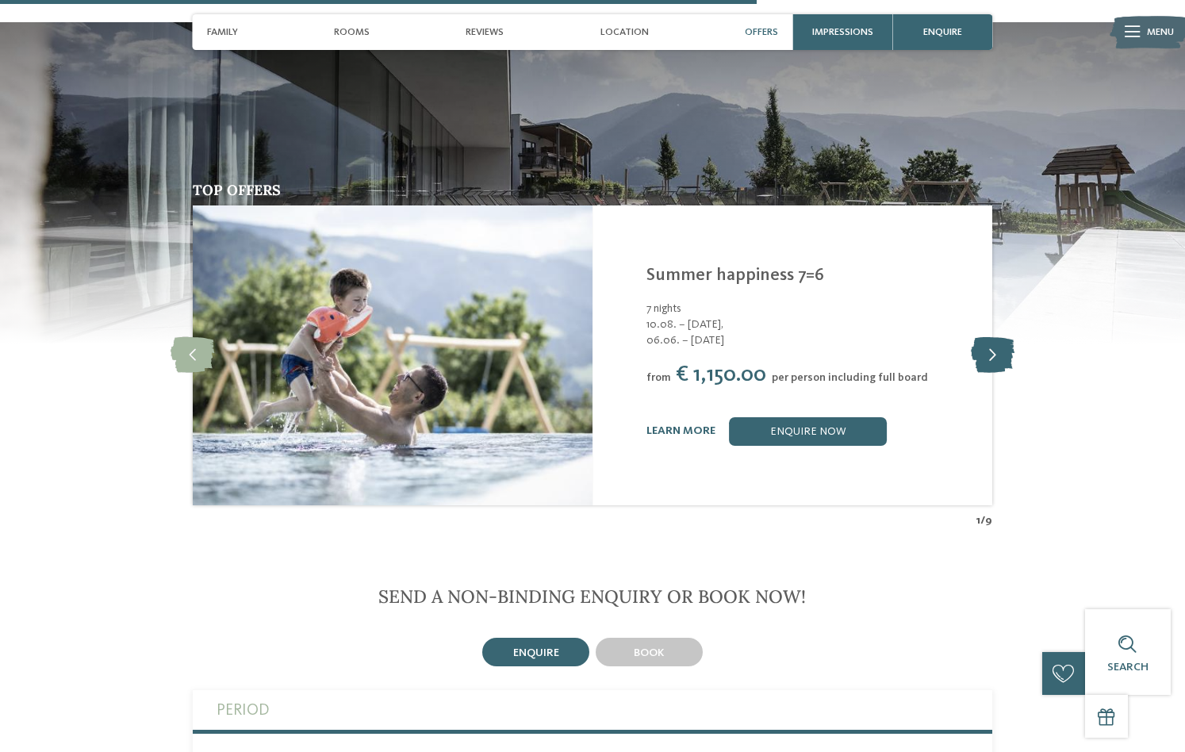
click at [993, 337] on icon at bounding box center [992, 355] width 44 height 36
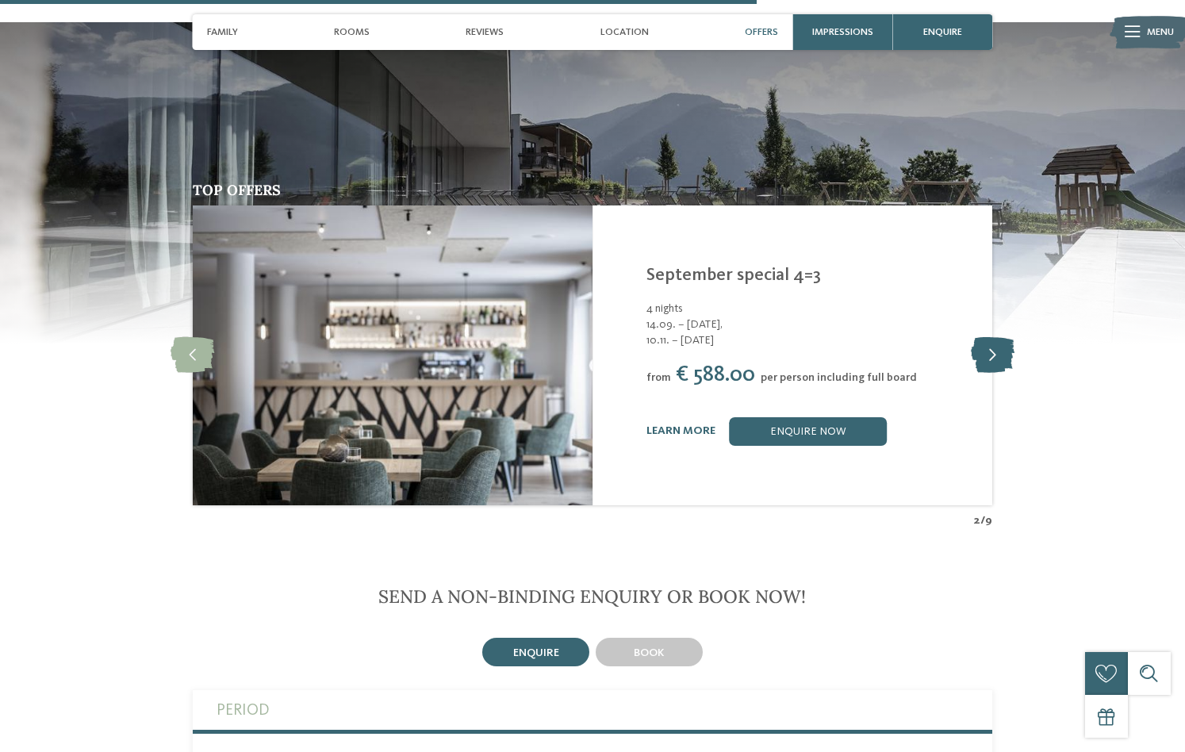
click at [993, 337] on icon at bounding box center [992, 355] width 44 height 36
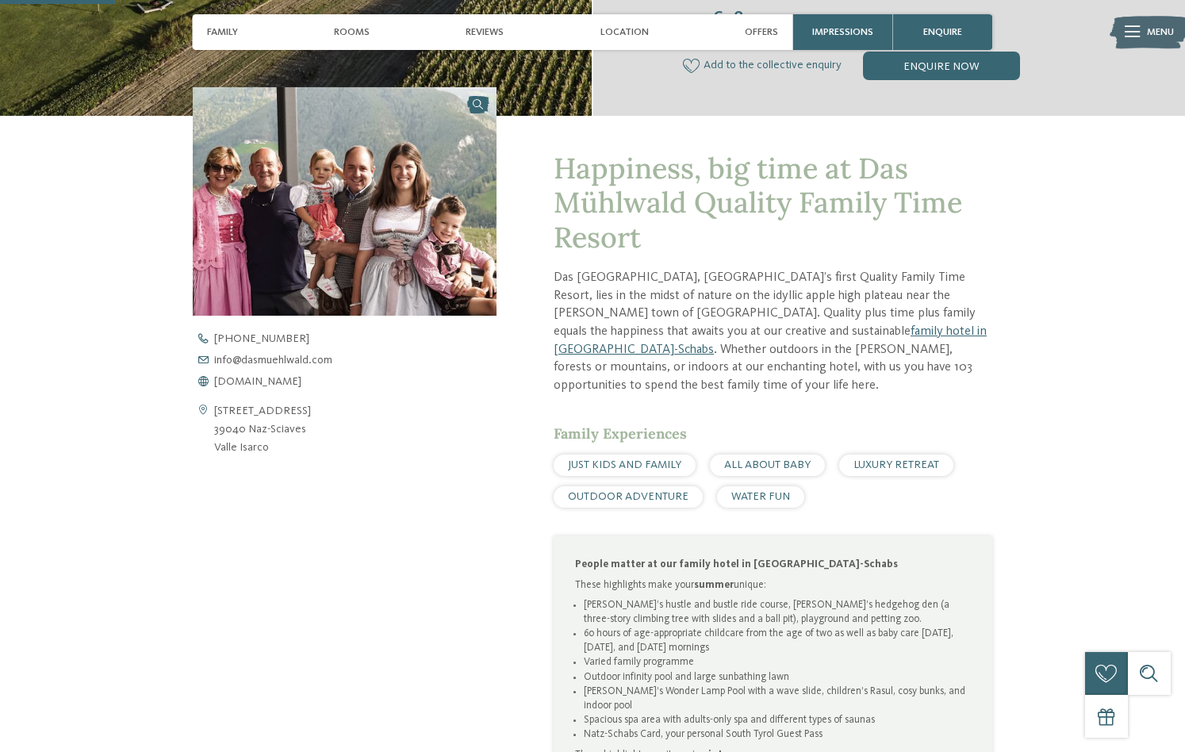
scroll to position [0, 0]
